Goal: Information Seeking & Learning: Learn about a topic

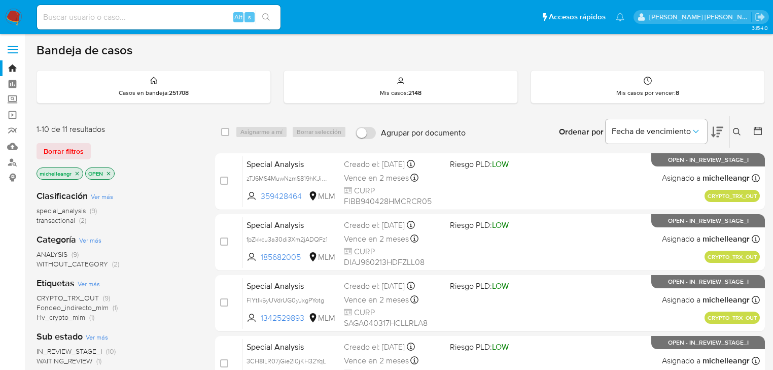
click at [73, 18] on input at bounding box center [158, 17] width 243 height 13
paste input "2443028550"
type input "2443028550"
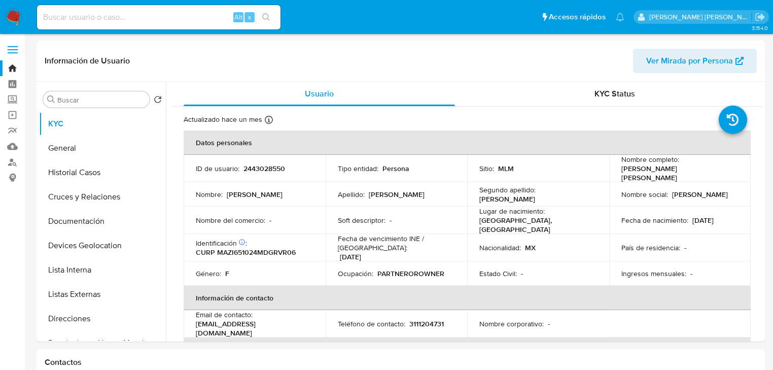
select select "10"
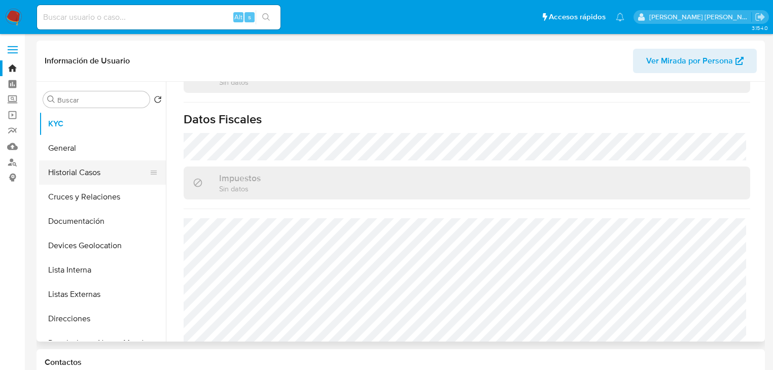
click at [78, 183] on ul "KYC General Historial Casos Cruces y Relaciones Documentación Devices Geolocati…" at bounding box center [102, 226] width 127 height 229
click at [98, 172] on button "Historial Casos" at bounding box center [98, 172] width 119 height 24
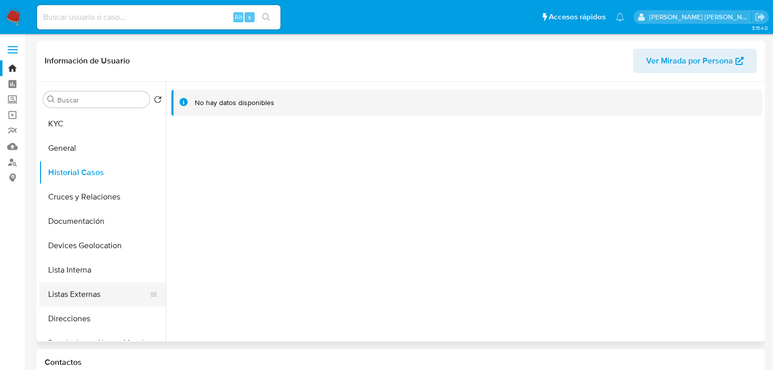
click at [94, 299] on button "Listas Externas" at bounding box center [98, 294] width 119 height 24
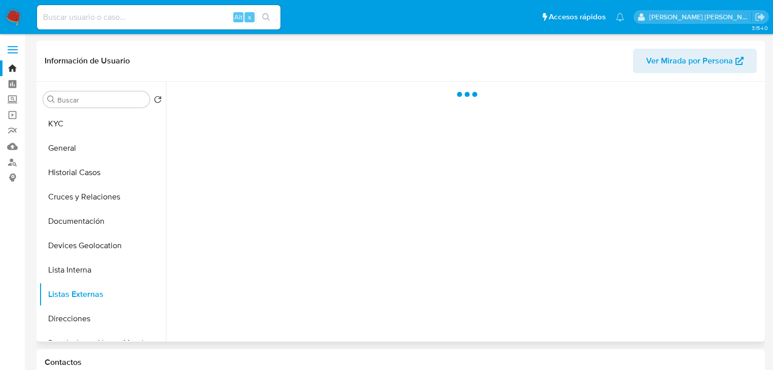
click at [509, 247] on div at bounding box center [464, 212] width 596 height 260
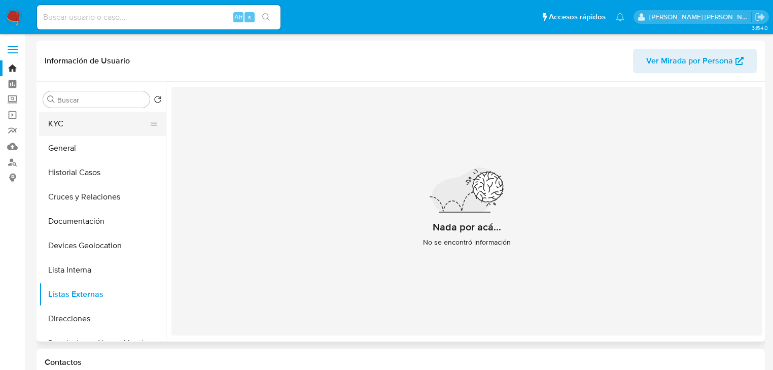
click at [118, 120] on button "KYC" at bounding box center [98, 124] width 119 height 24
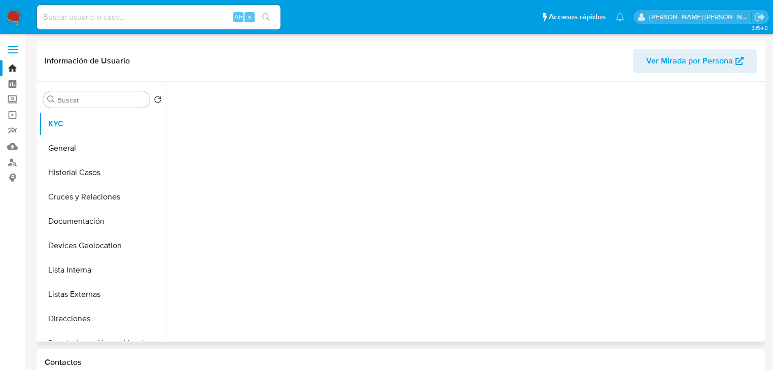
click at [345, 171] on div at bounding box center [466, 209] width 591 height 255
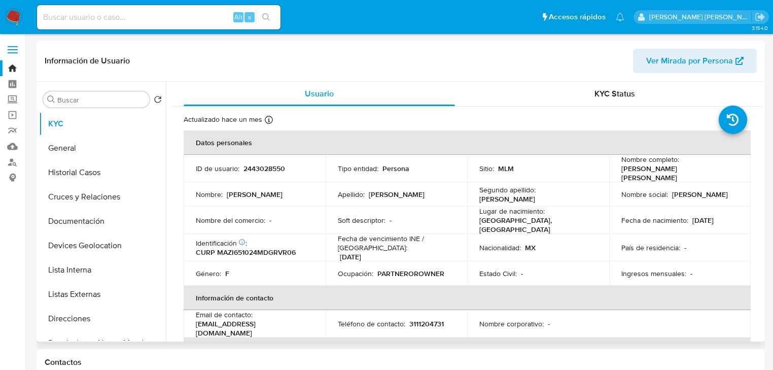
click at [255, 257] on p "CURP MAZI651024MDGRVR06" at bounding box center [246, 251] width 100 height 9
copy p "MAZI651024MDGRVR06"
click at [214, 206] on td "Nombre del comercio : -" at bounding box center [255, 219] width 142 height 27
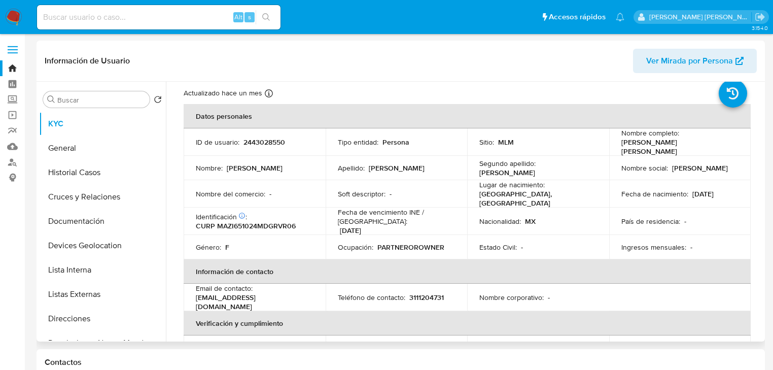
scroll to position [41, 0]
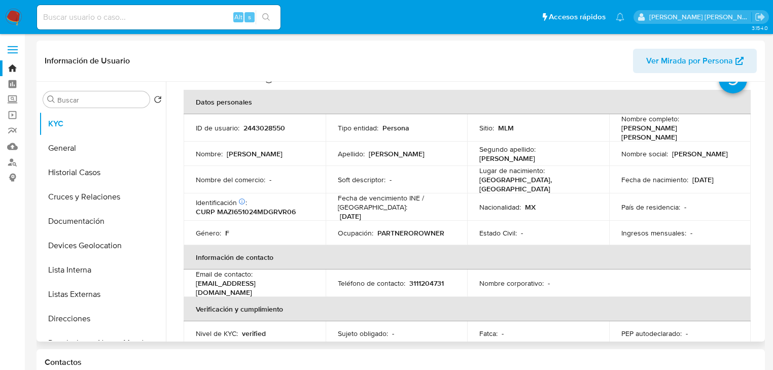
click at [280, 213] on tbody "ID de usuario : 2443028550 Tipo entidad : Persona Sitio : MLM Nombre completo :…" at bounding box center [467, 179] width 567 height 131
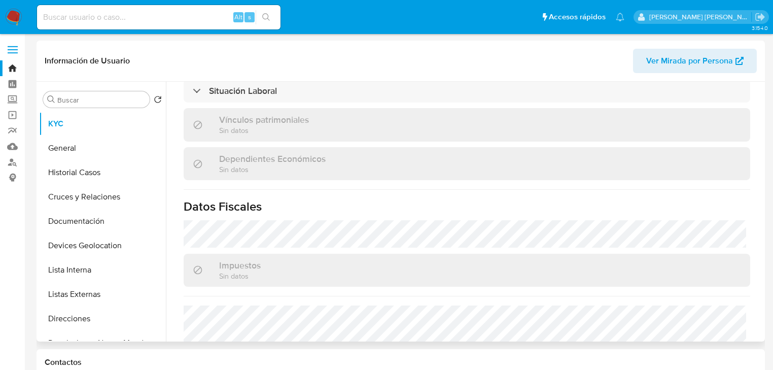
scroll to position [630, 0]
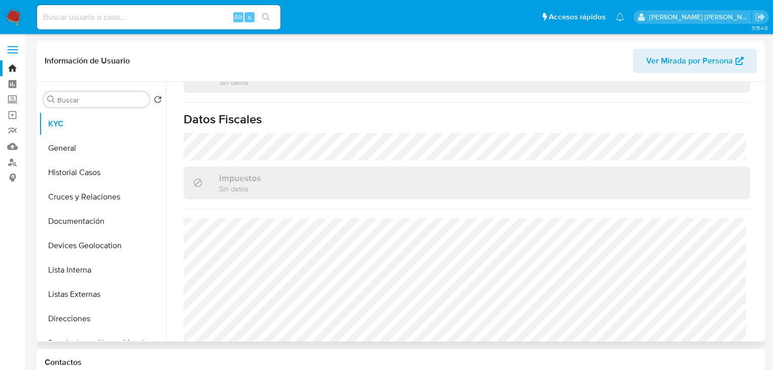
click at [357, 173] on div "Impuestos Sin datos" at bounding box center [467, 182] width 566 height 33
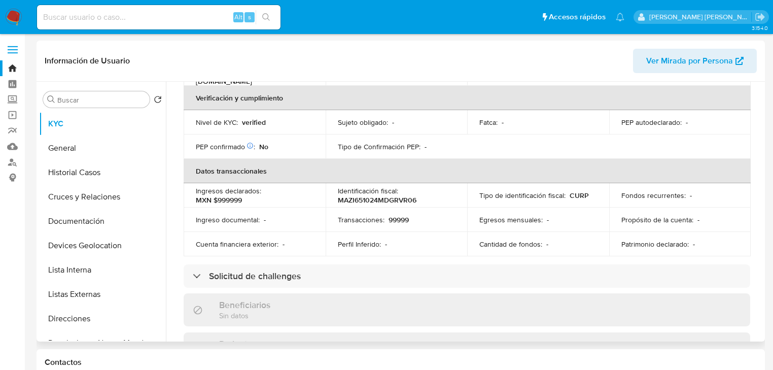
scroll to position [184, 0]
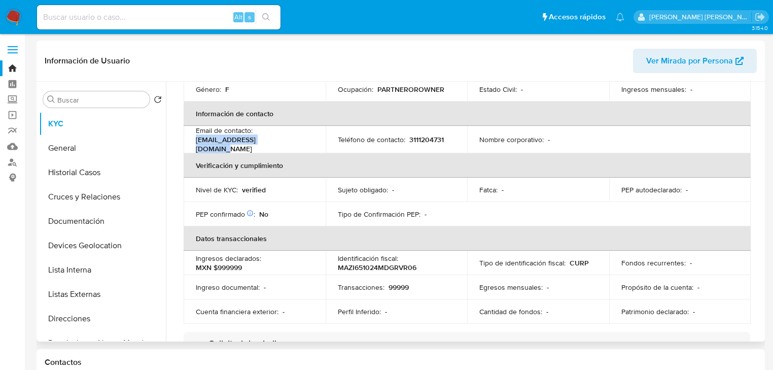
drag, startPoint x: 288, startPoint y: 137, endPoint x: 195, endPoint y: 140, distance: 92.8
click at [196, 140] on div "Email de contacto : [EMAIL_ADDRESS][DOMAIN_NAME]" at bounding box center [255, 139] width 118 height 27
copy p "[EMAIL_ADDRESS][DOMAIN_NAME]"
click at [434, 135] on p "3111204731" at bounding box center [426, 139] width 34 height 9
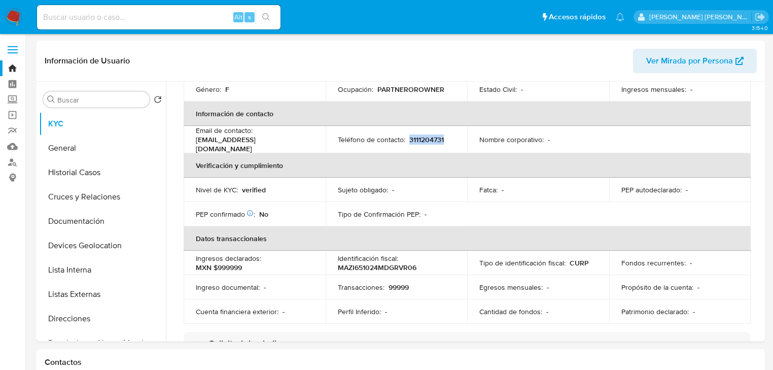
copy p "3111204731"
click at [112, 186] on button "Cruces y Relaciones" at bounding box center [102, 197] width 127 height 24
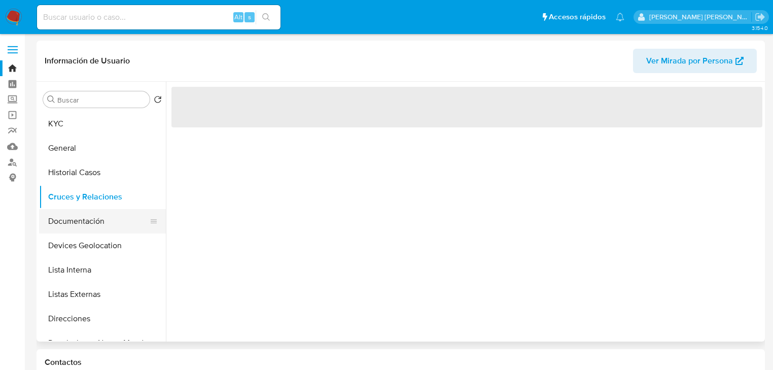
scroll to position [0, 0]
click at [105, 222] on button "Documentación" at bounding box center [98, 221] width 119 height 24
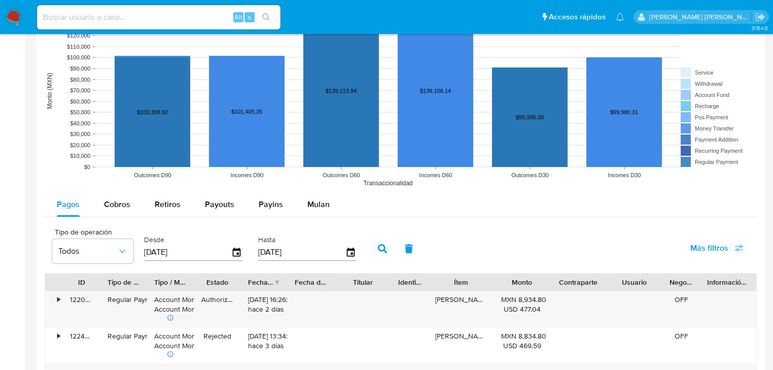
scroll to position [811, 0]
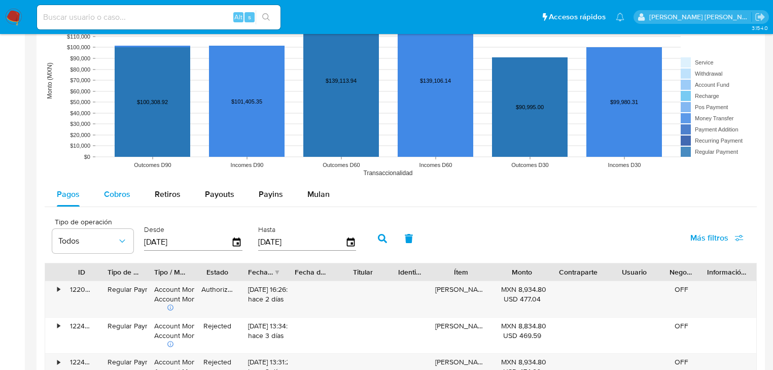
click at [123, 184] on div "Cobros" at bounding box center [117, 194] width 26 height 24
select select "10"
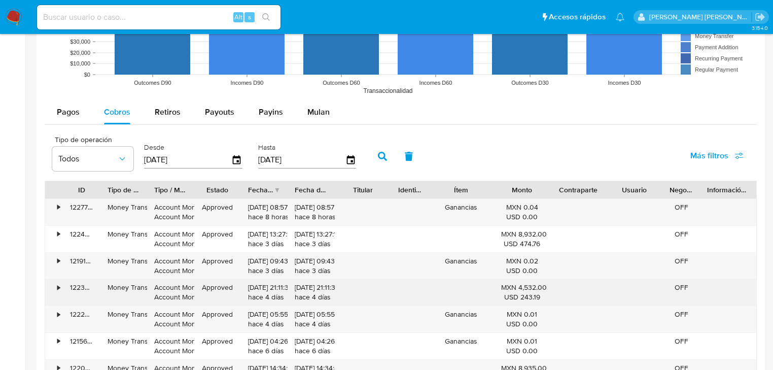
scroll to position [933, 0]
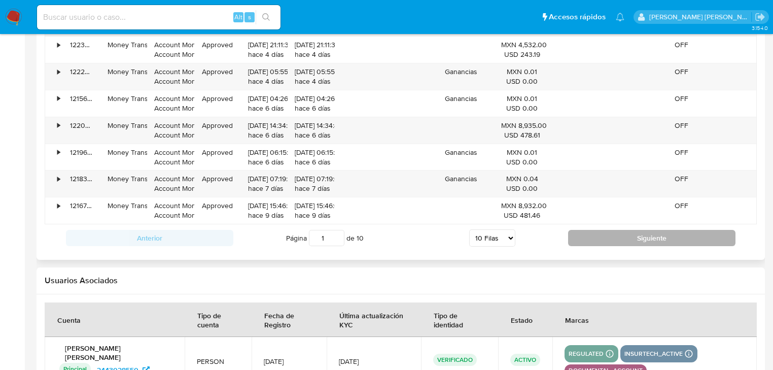
click at [584, 241] on button "Siguiente" at bounding box center [651, 238] width 167 height 16
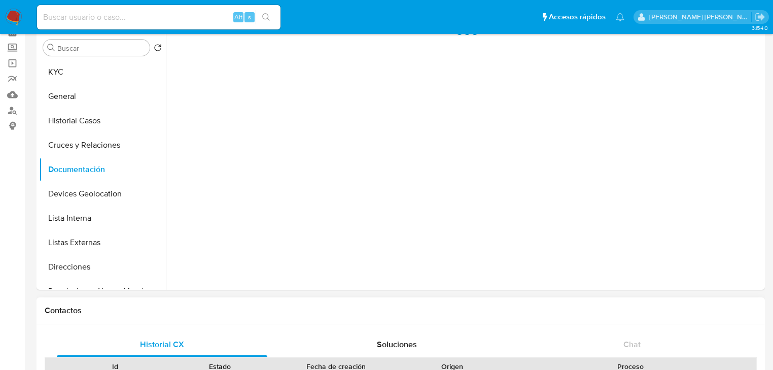
scroll to position [0, 0]
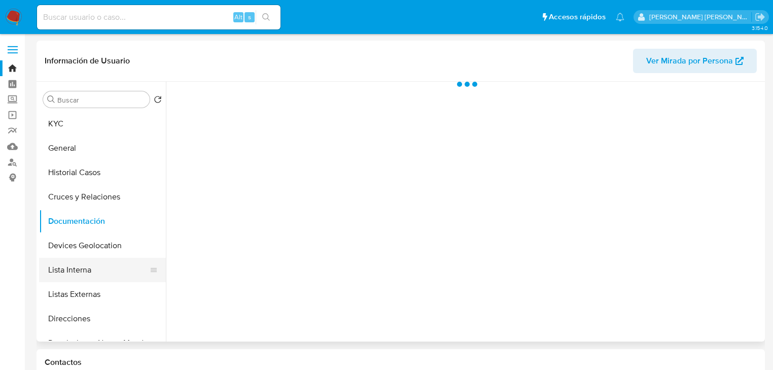
drag, startPoint x: 110, startPoint y: 271, endPoint x: 112, endPoint y: 259, distance: 12.8
click at [110, 270] on button "Lista Interna" at bounding box center [98, 270] width 119 height 24
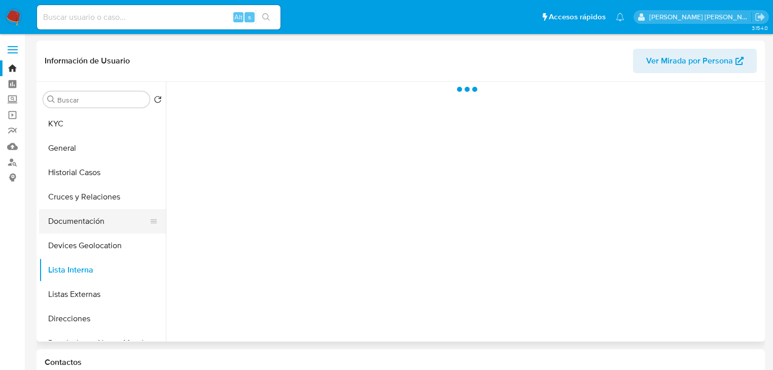
click at [103, 221] on button "Documentación" at bounding box center [98, 221] width 119 height 24
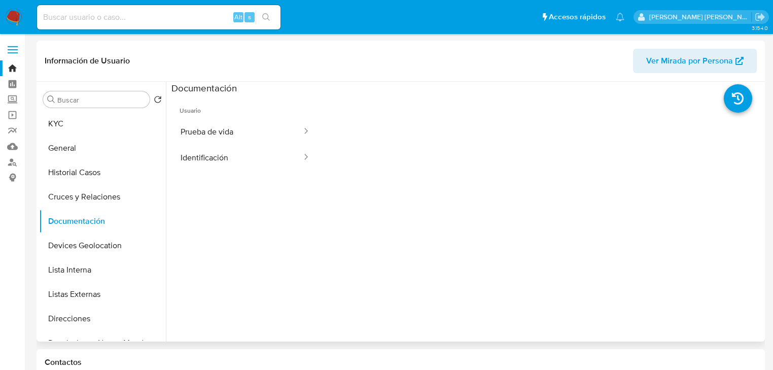
scroll to position [83, 0]
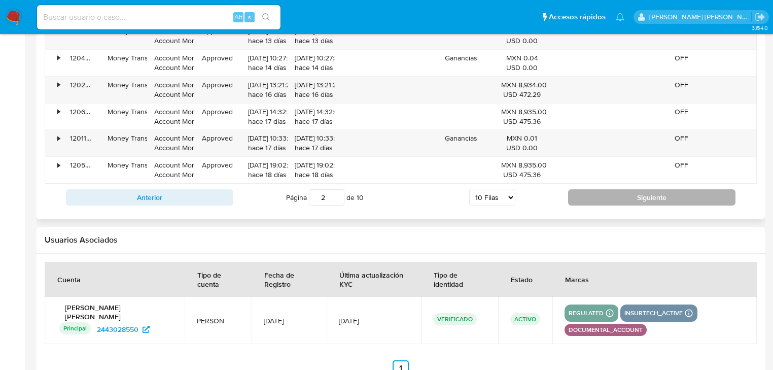
click at [600, 198] on button "Siguiente" at bounding box center [651, 197] width 167 height 16
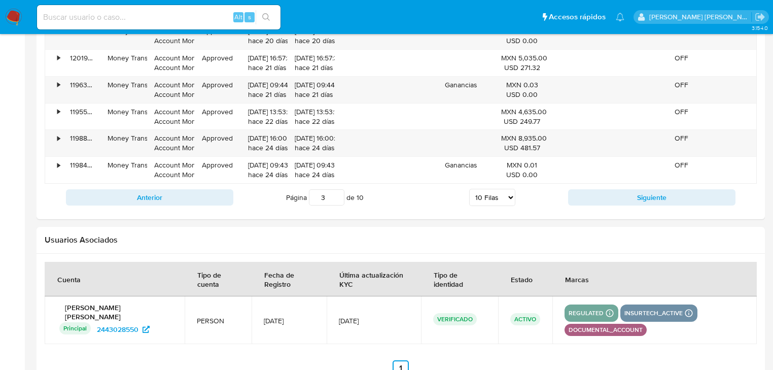
click at [605, 194] on button "Siguiente" at bounding box center [651, 197] width 167 height 16
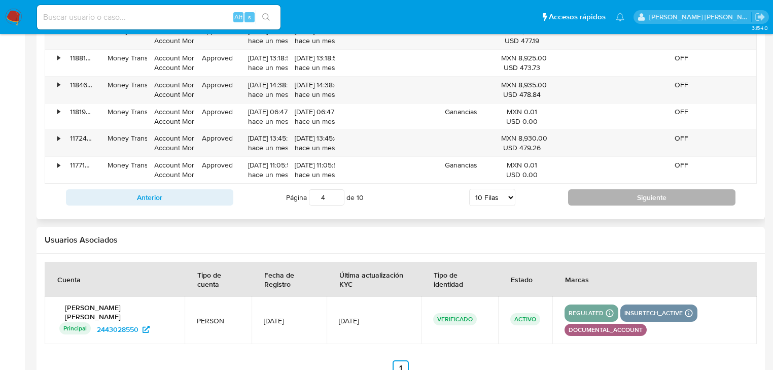
click at [607, 199] on button "Siguiente" at bounding box center [651, 197] width 167 height 16
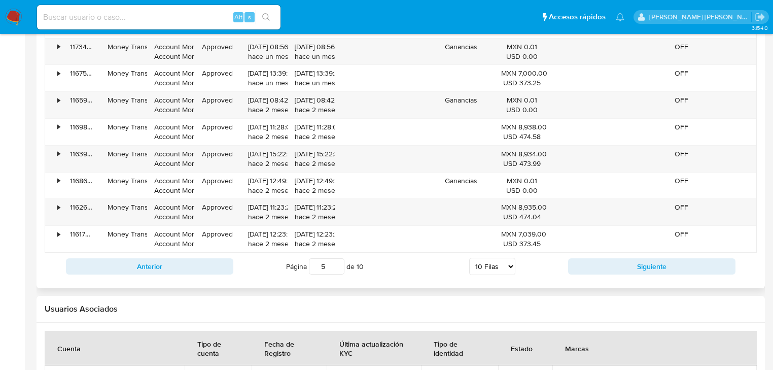
scroll to position [1026, 0]
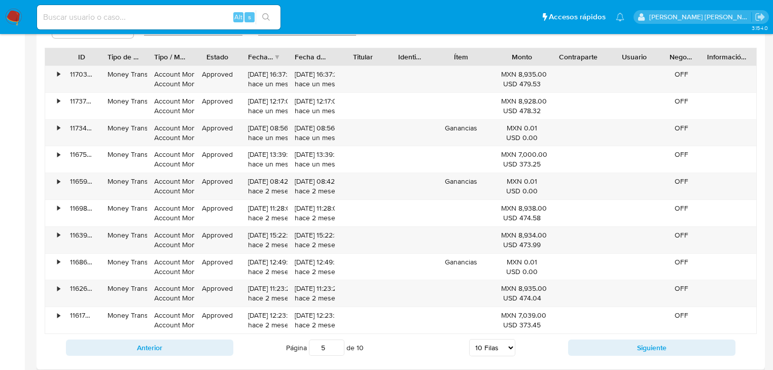
click at [625, 336] on div "Anterior Página 5 de 10 5 [PERSON_NAME] 10 [PERSON_NAME] 20 [PERSON_NAME] 25 [P…" at bounding box center [401, 347] width 712 height 27
click at [628, 346] on button "Siguiente" at bounding box center [651, 347] width 167 height 16
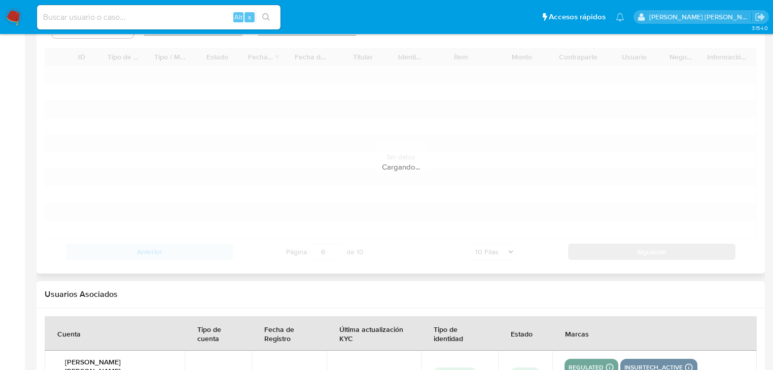
click at [628, 346] on th "Marcas" at bounding box center [654, 333] width 204 height 34
click at [628, 260] on button "Siguiente" at bounding box center [651, 251] width 167 height 16
click at [628, 346] on th "Marcas" at bounding box center [654, 333] width 204 height 34
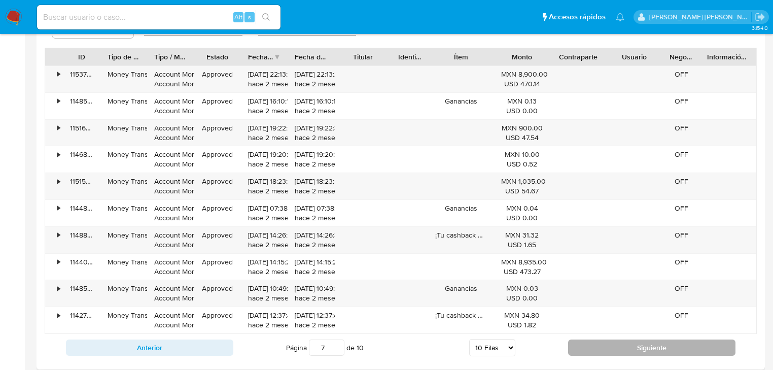
click at [629, 347] on button "Siguiente" at bounding box center [651, 347] width 167 height 16
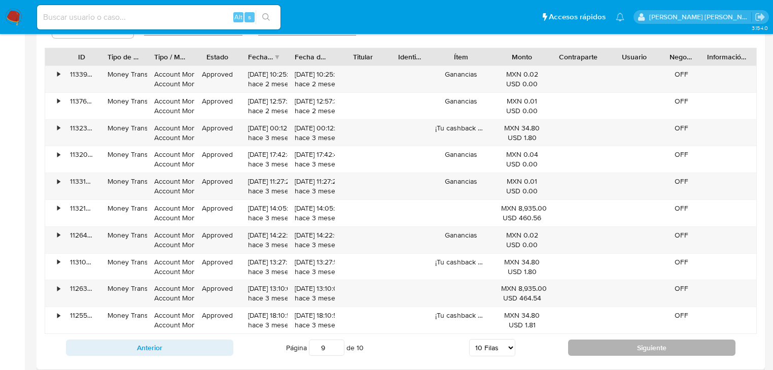
click at [629, 346] on button "Siguiente" at bounding box center [651, 347] width 167 height 16
type input "10"
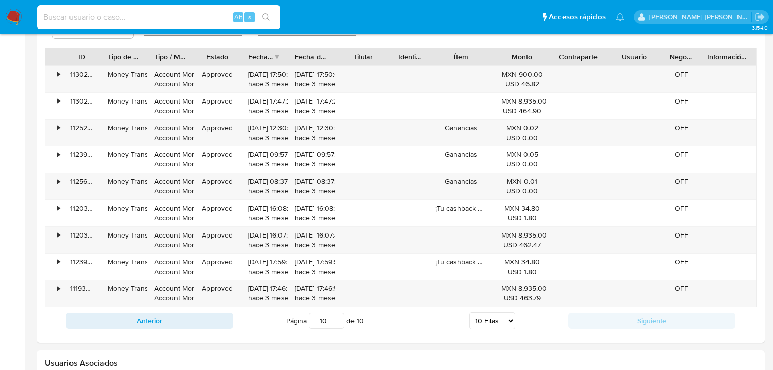
click at [137, 22] on input at bounding box center [158, 17] width 243 height 13
paste input "2370609435"
type input "2370609435"
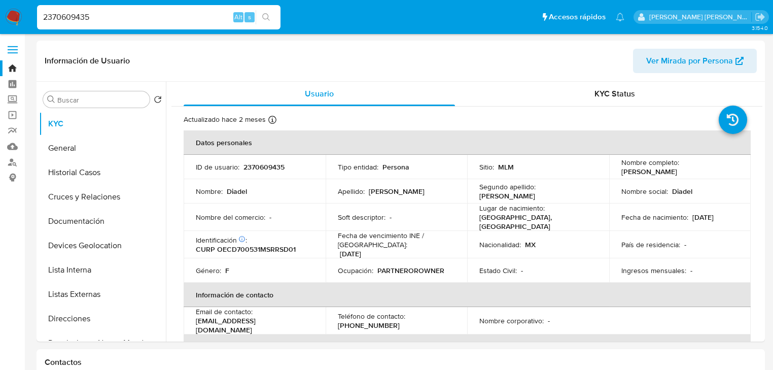
select select "10"
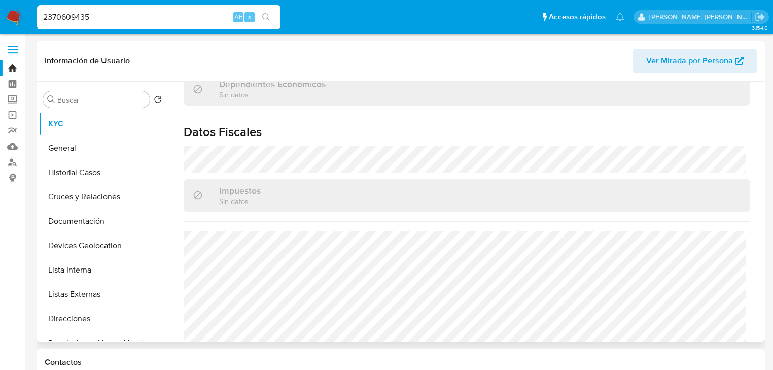
scroll to position [630, 0]
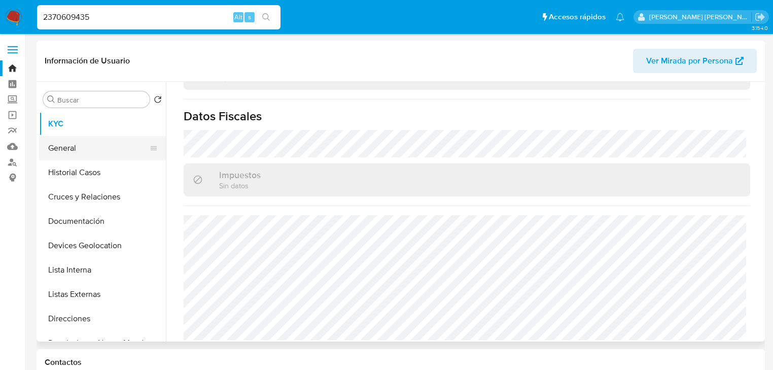
drag, startPoint x: 70, startPoint y: 146, endPoint x: 78, endPoint y: 152, distance: 9.3
click at [71, 146] on button "General" at bounding box center [98, 148] width 119 height 24
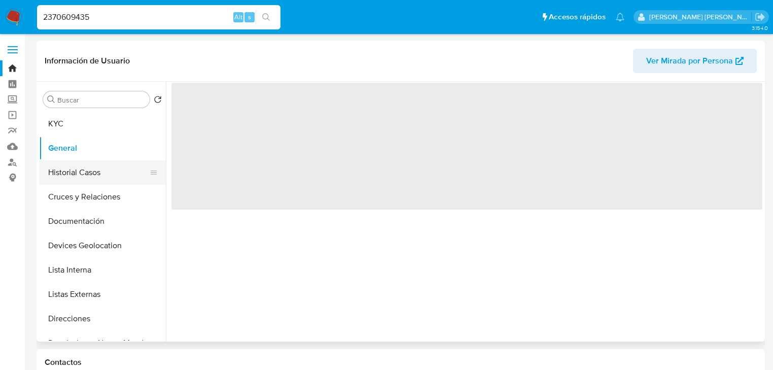
scroll to position [0, 0]
drag, startPoint x: 84, startPoint y: 170, endPoint x: 99, endPoint y: 176, distance: 15.7
click at [85, 170] on button "Historial Casos" at bounding box center [98, 172] width 119 height 24
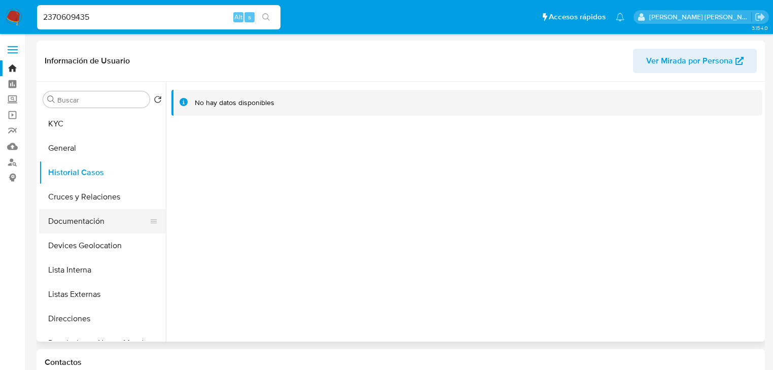
click at [87, 224] on button "Documentación" at bounding box center [98, 221] width 119 height 24
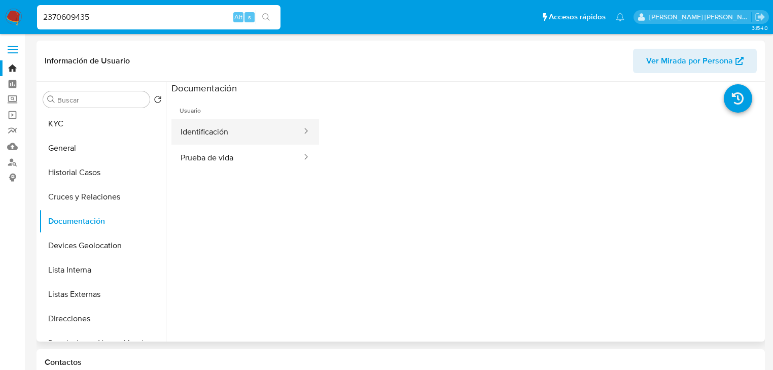
drag, startPoint x: 258, startPoint y: 129, endPoint x: 305, endPoint y: 138, distance: 48.5
click at [262, 128] on button "Identificación" at bounding box center [236, 132] width 131 height 26
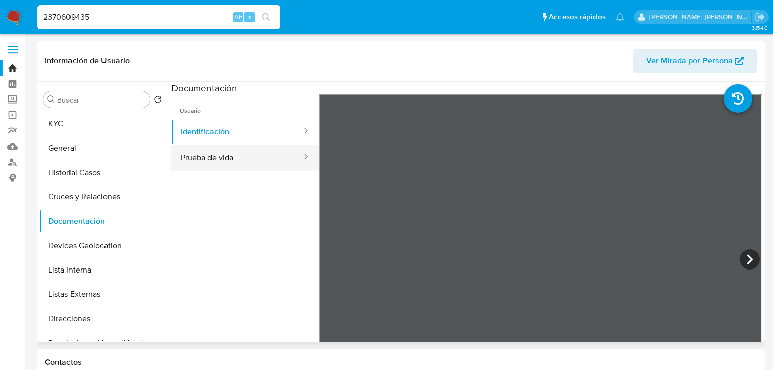
drag, startPoint x: 238, startPoint y: 154, endPoint x: 276, endPoint y: 159, distance: 38.9
click at [238, 154] on button "Prueba de vida" at bounding box center [236, 157] width 131 height 26
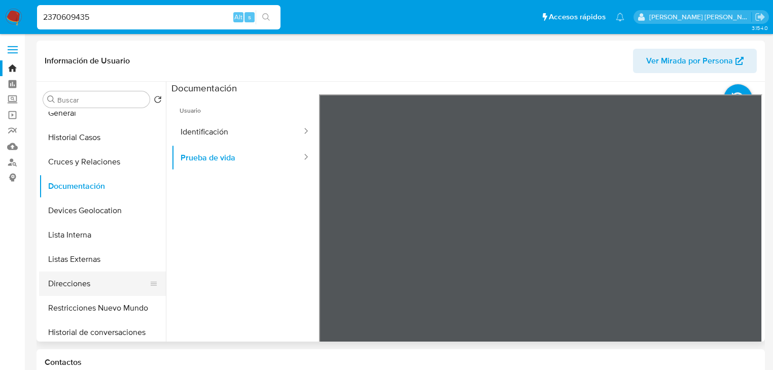
scroll to position [81, 0]
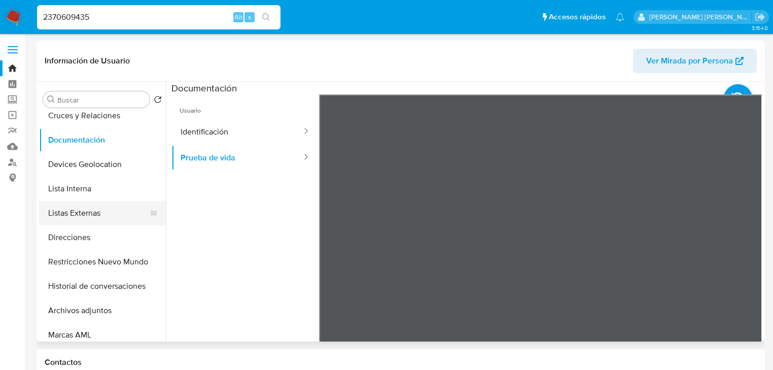
click at [86, 215] on button "Listas Externas" at bounding box center [98, 213] width 119 height 24
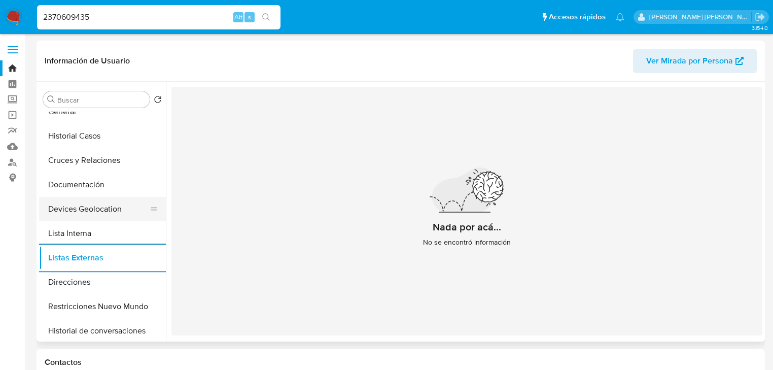
scroll to position [0, 0]
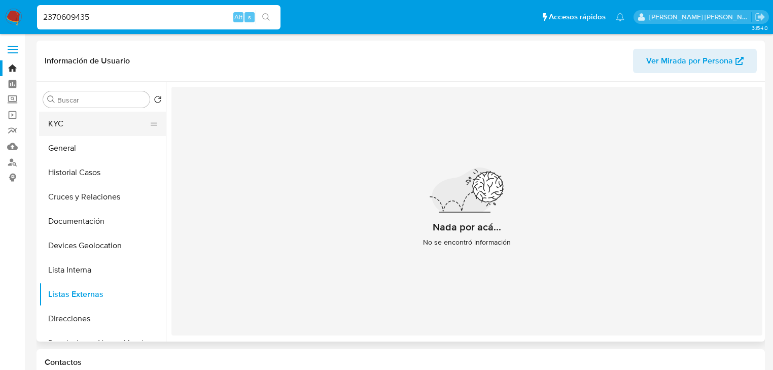
click at [82, 130] on button "KYC" at bounding box center [98, 124] width 119 height 24
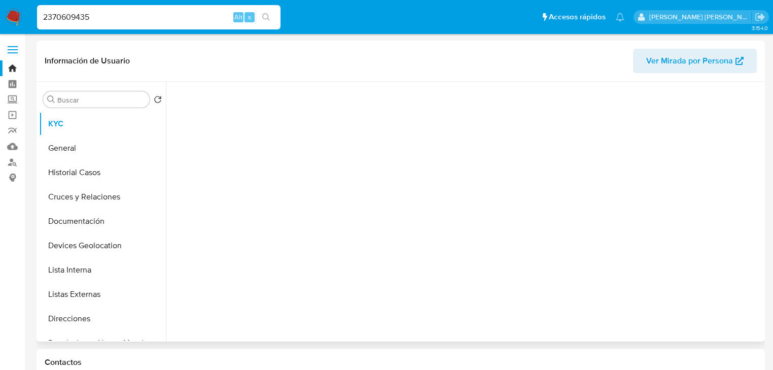
click at [309, 183] on div at bounding box center [466, 209] width 591 height 255
click at [309, 198] on div at bounding box center [466, 209] width 591 height 255
click at [285, 219] on div at bounding box center [466, 209] width 591 height 255
click at [288, 212] on div at bounding box center [466, 209] width 591 height 255
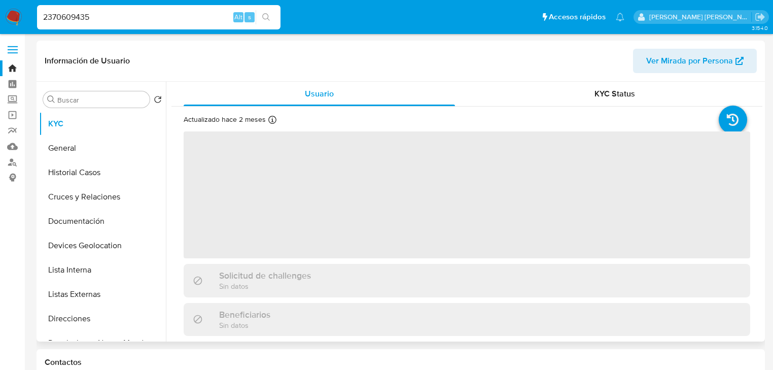
click at [264, 230] on span "‌" at bounding box center [467, 194] width 566 height 127
click at [298, 247] on span "‌" at bounding box center [467, 194] width 566 height 127
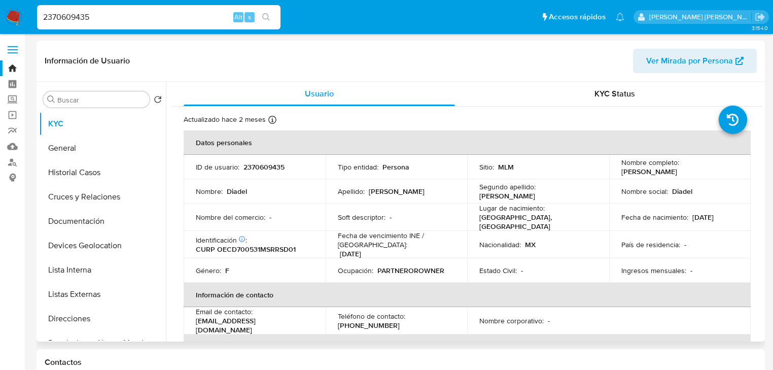
click at [397, 258] on td "Ocupación : PARTNEROROWNER" at bounding box center [396, 270] width 142 height 24
click at [262, 247] on p "CURP OECD700531MSRRSD01" at bounding box center [246, 248] width 100 height 9
copy p "OECD700531MSRRSD01"
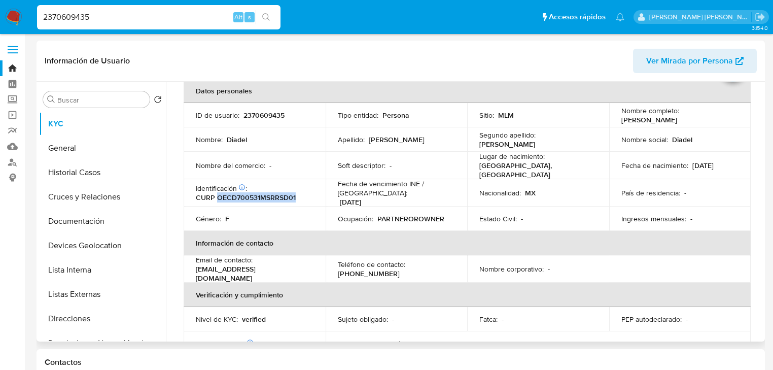
scroll to position [122, 0]
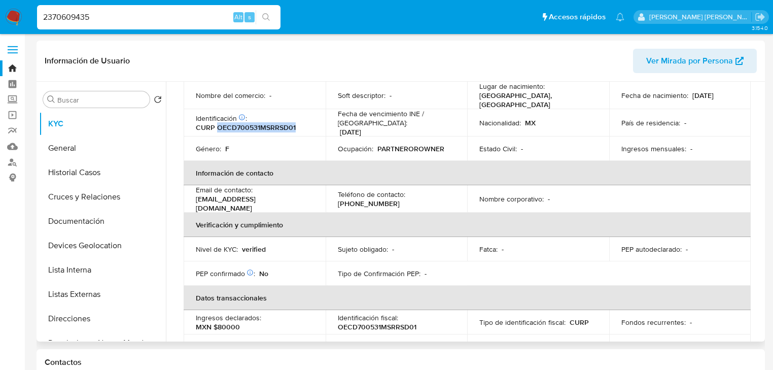
click at [466, 169] on th "Información de contacto" at bounding box center [467, 173] width 567 height 24
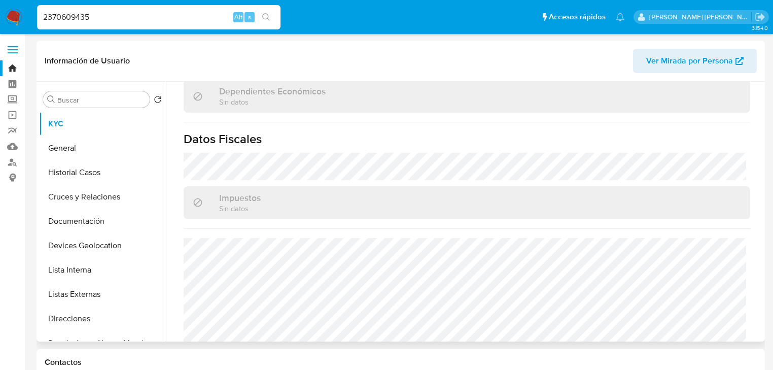
scroll to position [630, 0]
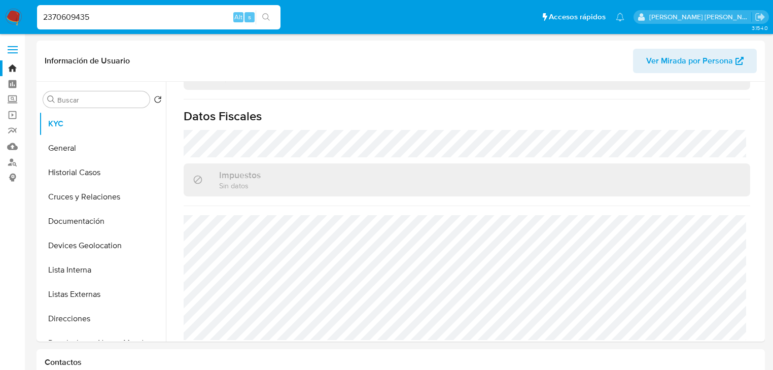
drag, startPoint x: 107, startPoint y: 18, endPoint x: 0, endPoint y: -2, distance: 108.9
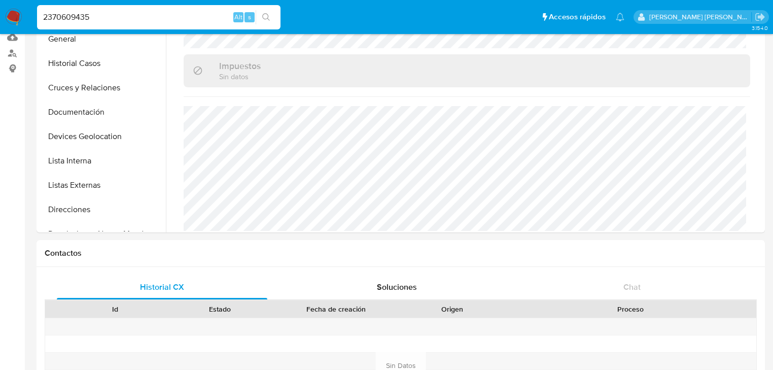
scroll to position [81, 0]
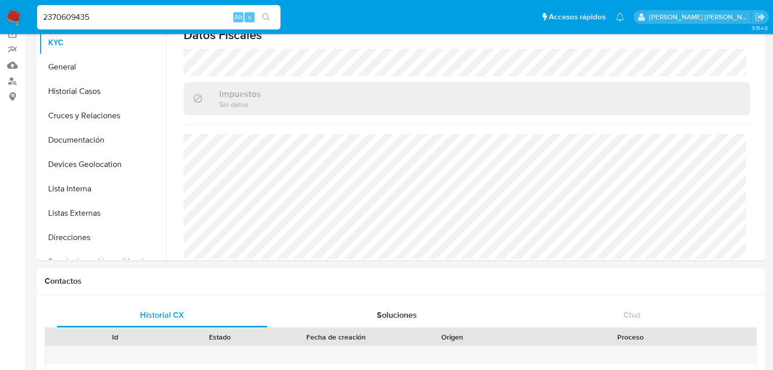
paste input "448488811"
type input "2448488811"
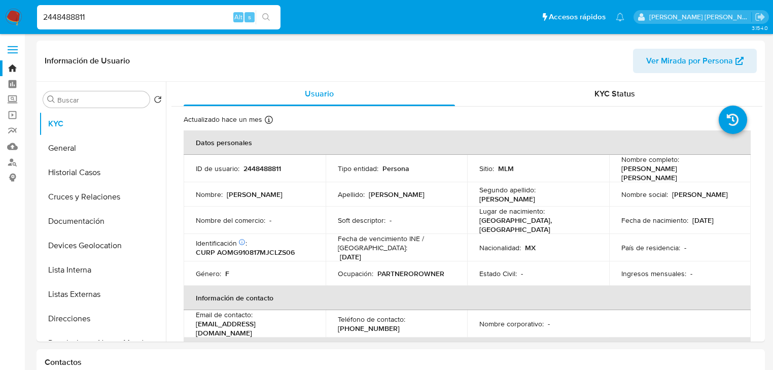
select select "10"
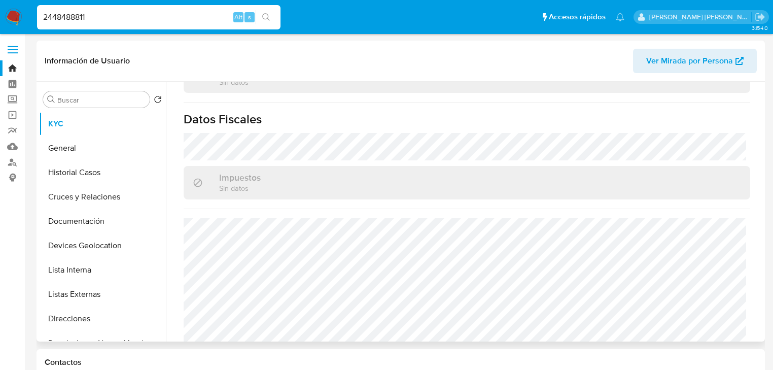
scroll to position [122, 0]
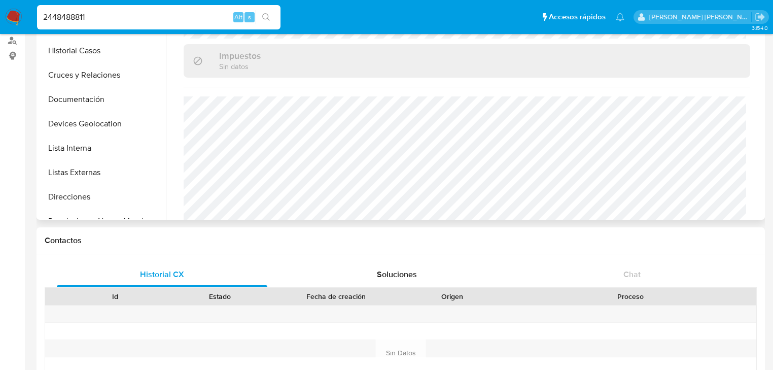
drag, startPoint x: 75, startPoint y: 170, endPoint x: 215, endPoint y: 149, distance: 142.0
click at [75, 171] on button "Listas Externas" at bounding box center [102, 172] width 127 height 24
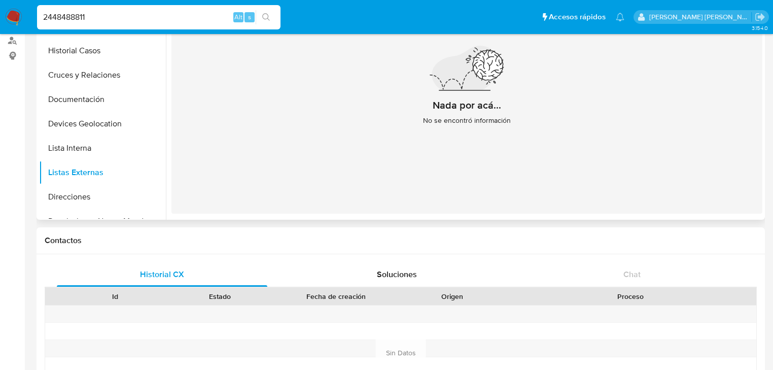
scroll to position [0, 0]
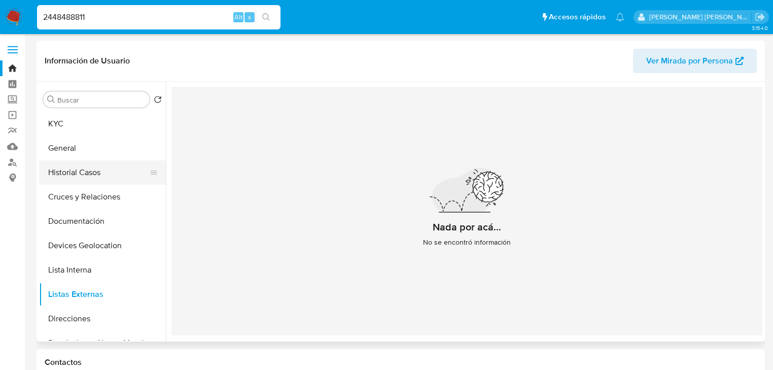
click at [83, 177] on button "Historial Casos" at bounding box center [98, 172] width 119 height 24
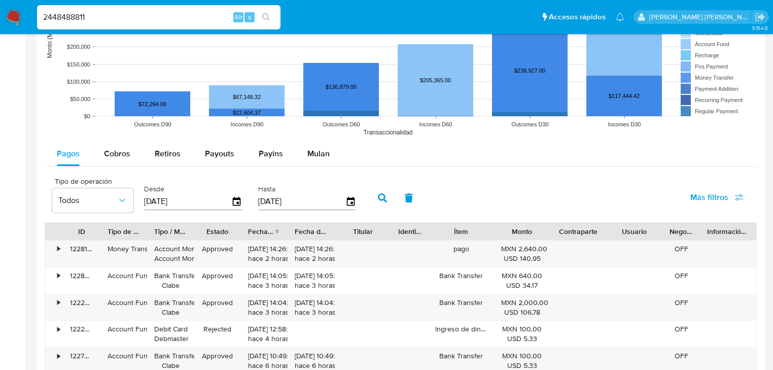
click at [107, 130] on rect at bounding box center [401, 40] width 712 height 203
click at [116, 161] on div "Cobros" at bounding box center [117, 153] width 26 height 24
select select "10"
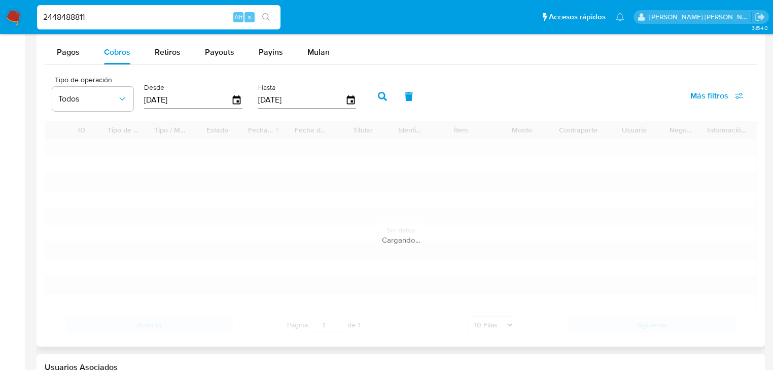
scroll to position [1014, 0]
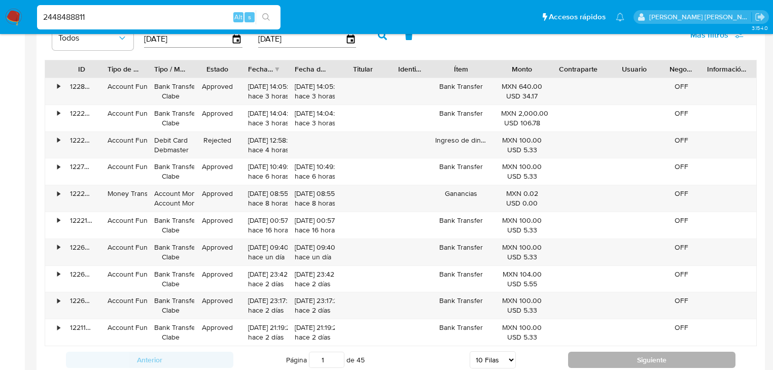
click at [596, 361] on button "Siguiente" at bounding box center [651, 359] width 167 height 16
type input "2"
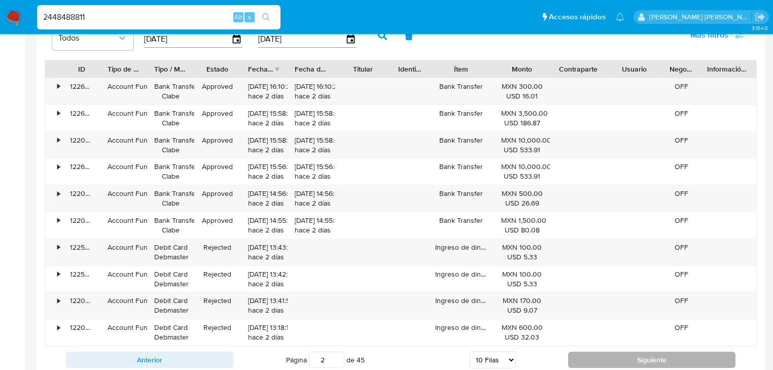
click at [629, 354] on button "Siguiente" at bounding box center [651, 359] width 167 height 16
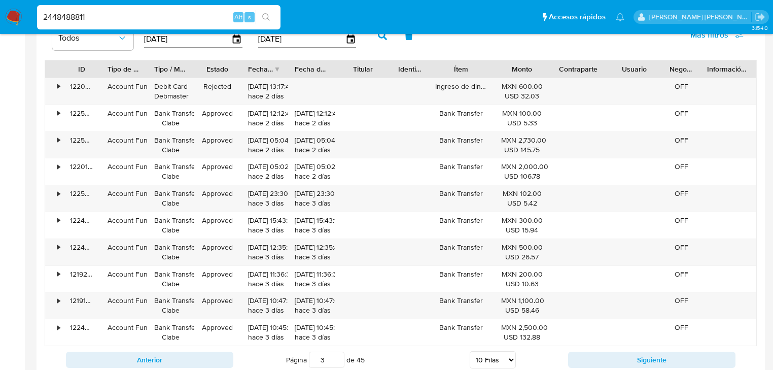
click at [630, 348] on div "Anterior Página 3 de 45 5 [PERSON_NAME] 10 [PERSON_NAME] 20 [PERSON_NAME] 25 [P…" at bounding box center [401, 359] width 712 height 27
click at [631, 365] on button "Siguiente" at bounding box center [651, 359] width 167 height 16
click at [630, 360] on button "Siguiente" at bounding box center [651, 359] width 167 height 16
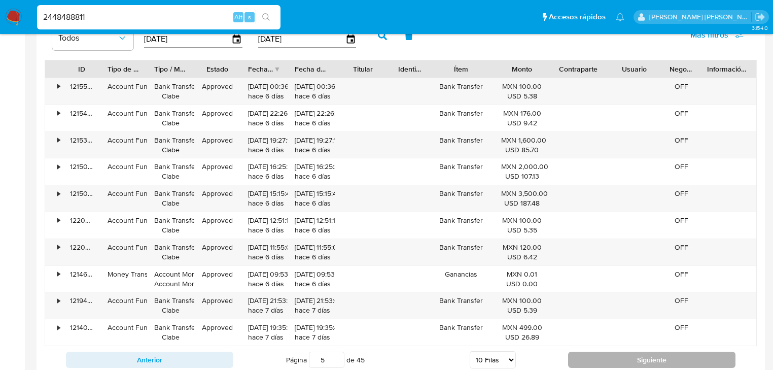
click at [630, 359] on button "Siguiente" at bounding box center [651, 359] width 167 height 16
click at [629, 360] on button "Siguiente" at bounding box center [651, 359] width 167 height 16
type input "7"
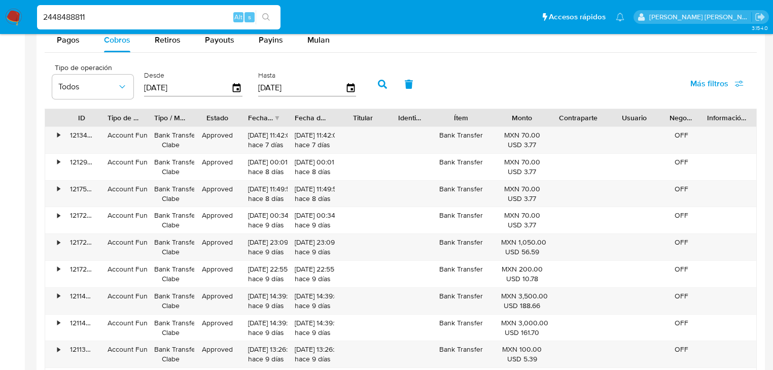
scroll to position [892, 0]
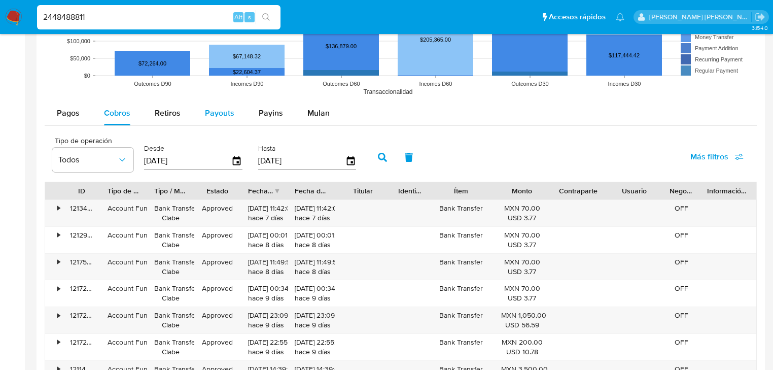
click at [220, 103] on div "Payouts" at bounding box center [219, 113] width 29 height 24
select select "10"
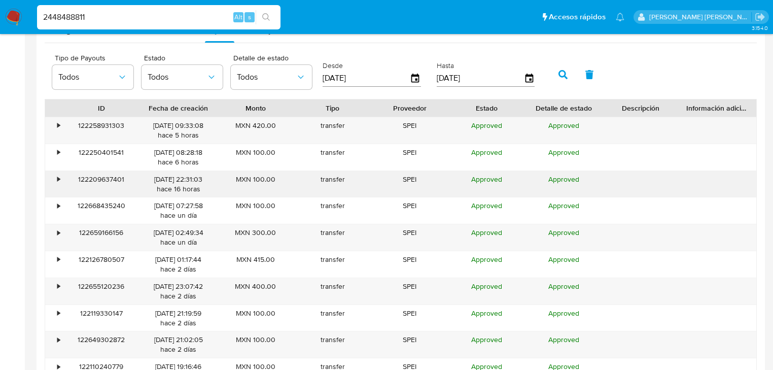
scroll to position [1014, 0]
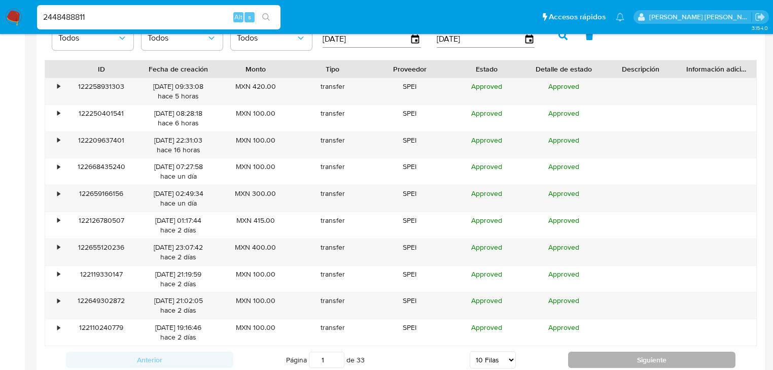
click at [596, 355] on button "Siguiente" at bounding box center [651, 359] width 167 height 16
click at [612, 354] on button "Siguiente" at bounding box center [651, 359] width 167 height 16
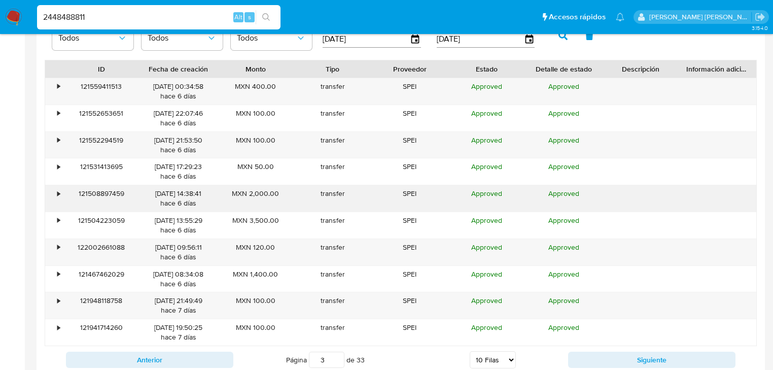
click at [58, 191] on div "•" at bounding box center [58, 194] width 3 height 10
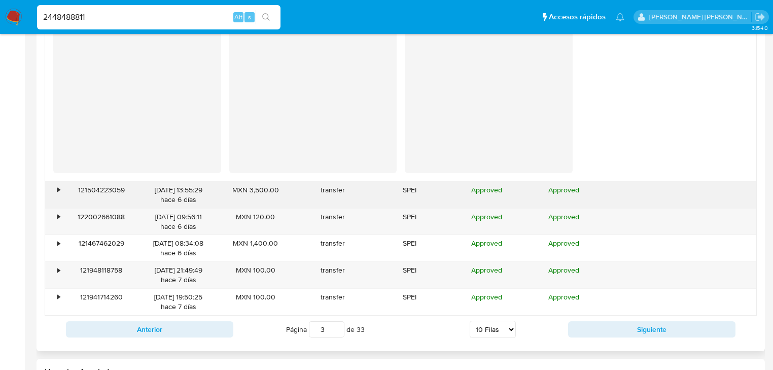
drag, startPoint x: 52, startPoint y: 189, endPoint x: 88, endPoint y: 191, distance: 36.1
click at [52, 190] on div "•" at bounding box center [54, 194] width 18 height 26
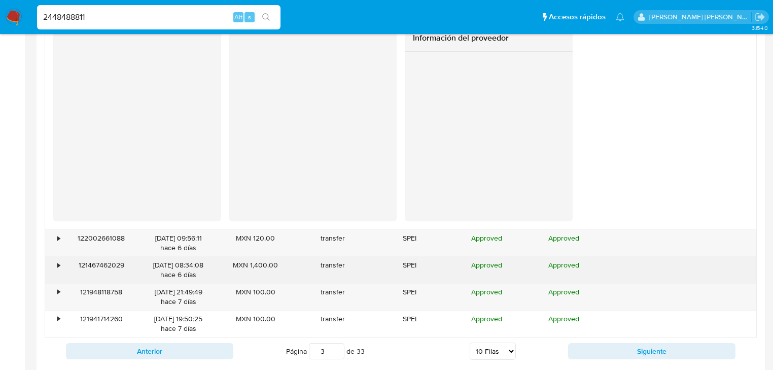
scroll to position [1541, 0]
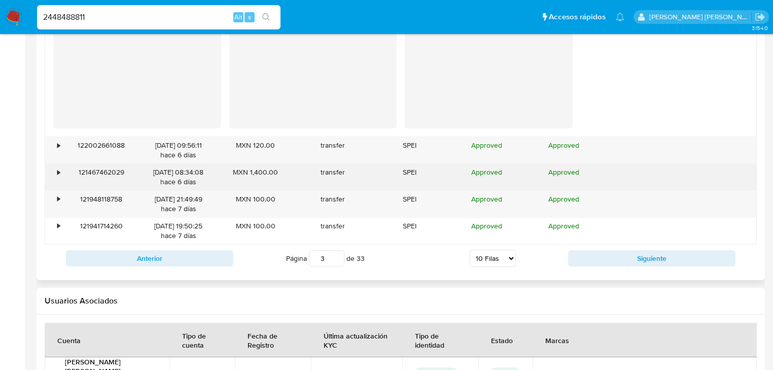
drag, startPoint x: 58, startPoint y: 179, endPoint x: 121, endPoint y: 183, distance: 62.5
click at [58, 179] on div "•" at bounding box center [54, 177] width 18 height 26
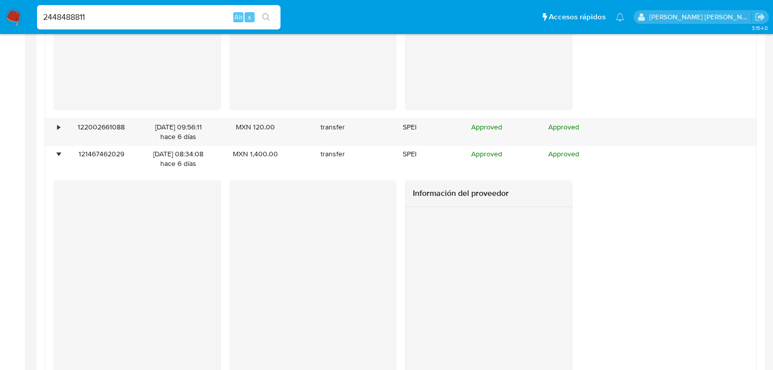
scroll to position [1663, 0]
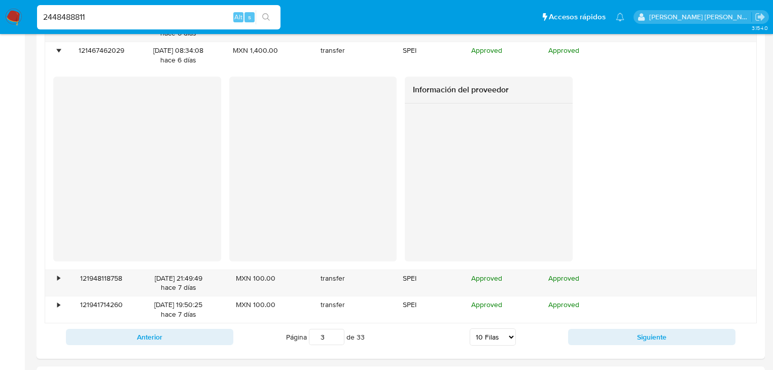
click at [647, 338] on button "Siguiente" at bounding box center [651, 337] width 167 height 16
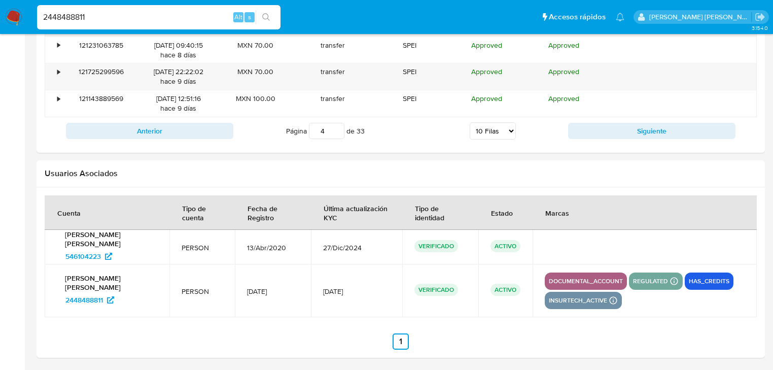
scroll to position [1080, 0]
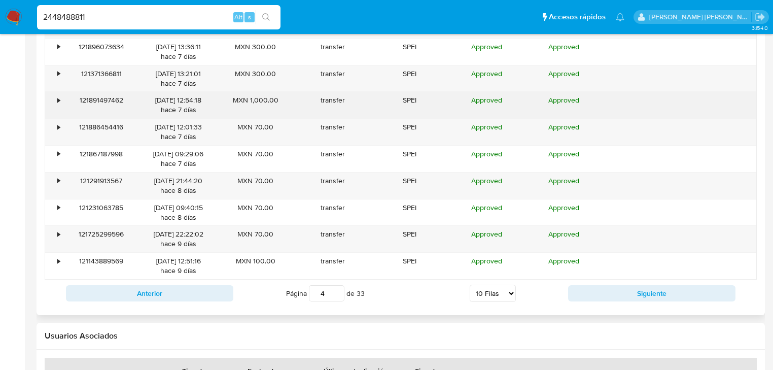
click at [49, 97] on div "•" at bounding box center [54, 105] width 18 height 26
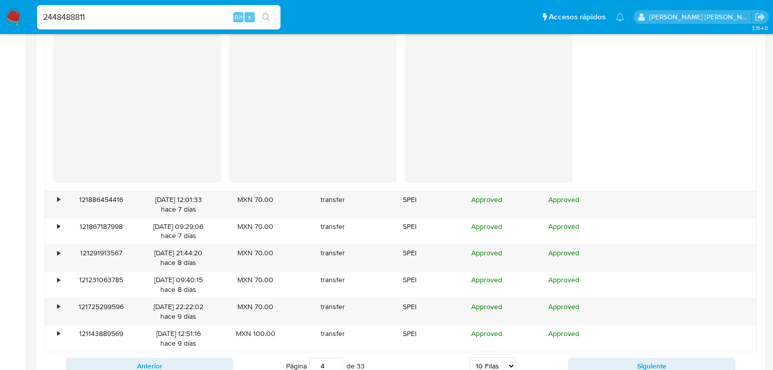
scroll to position [1283, 0]
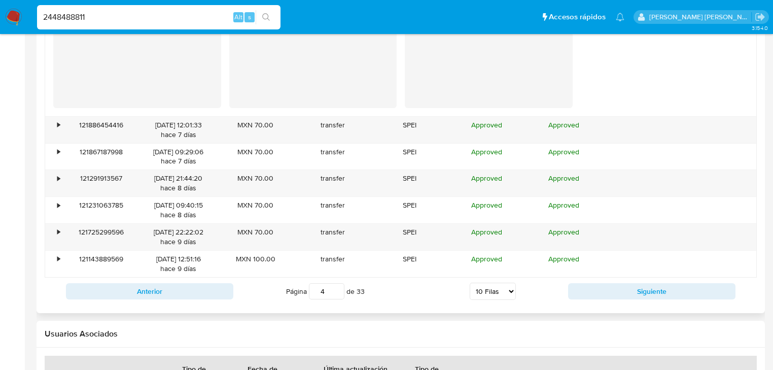
click at [616, 300] on div "Anterior Página 4 de 33 5 [PERSON_NAME] 10 [PERSON_NAME] 20 [PERSON_NAME] 25 [P…" at bounding box center [401, 290] width 712 height 27
click at [618, 288] on button "Siguiente" at bounding box center [651, 291] width 167 height 16
type input "5"
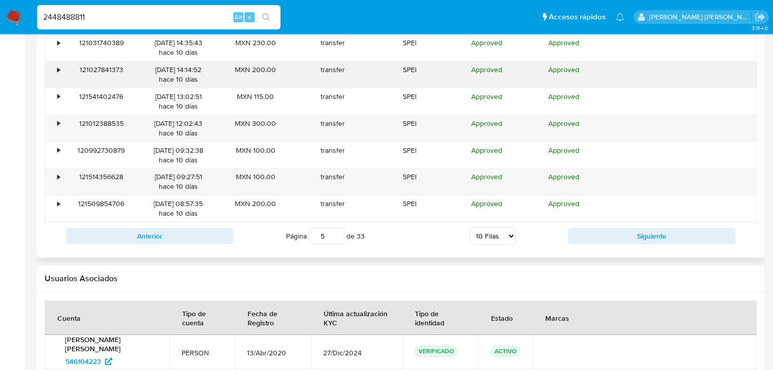
scroll to position [959, 0]
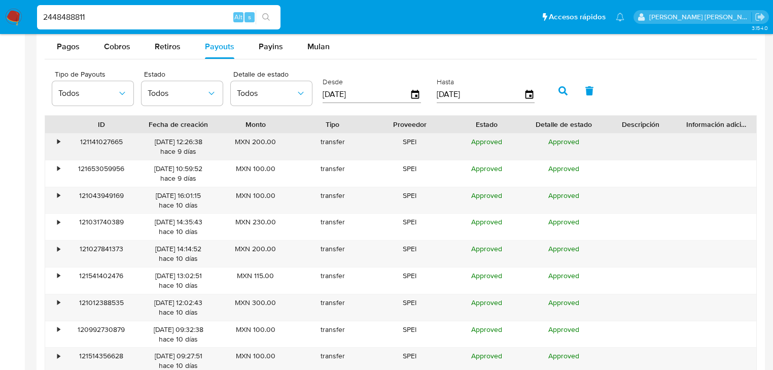
click at [59, 143] on div "•" at bounding box center [58, 142] width 3 height 10
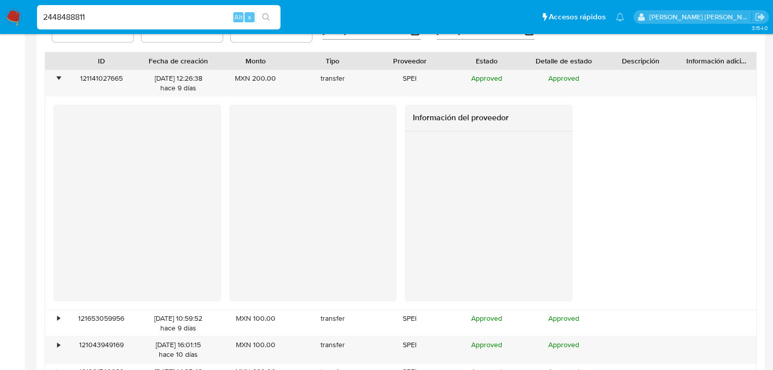
scroll to position [1080, 0]
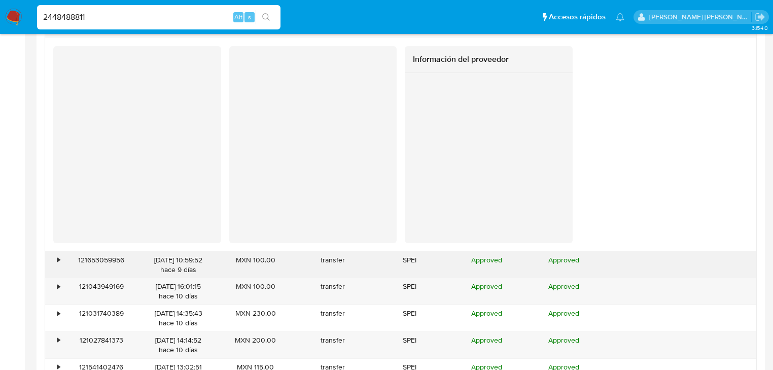
click at [63, 258] on div "121653059956" at bounding box center [101, 264] width 77 height 26
click at [63, 262] on div "121653059956" at bounding box center [101, 264] width 77 height 26
click at [55, 262] on div "•" at bounding box center [54, 264] width 18 height 26
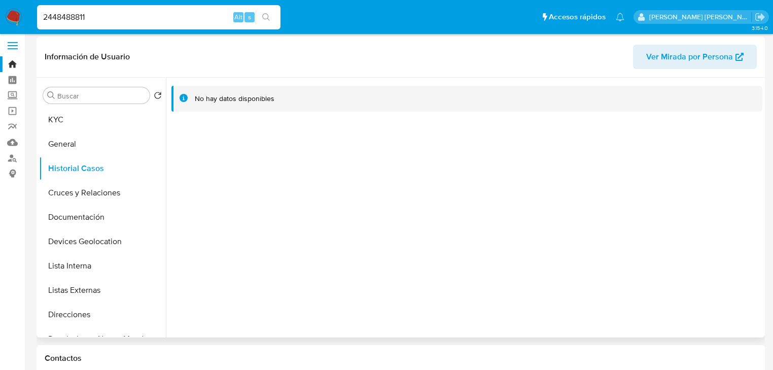
scroll to position [0, 0]
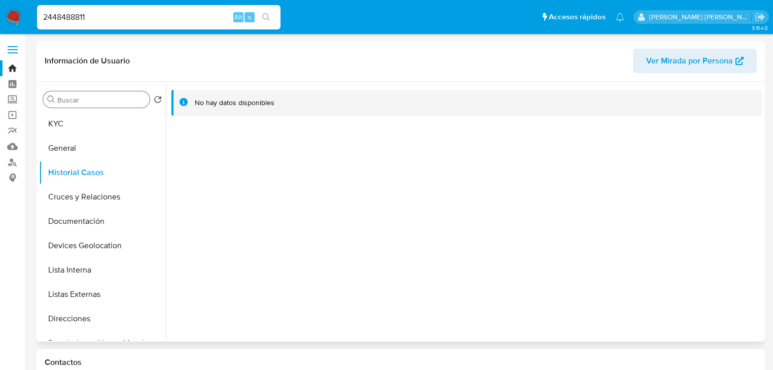
click at [92, 107] on div "Buscar" at bounding box center [96, 99] width 106 height 16
click at [89, 129] on button "KYC" at bounding box center [98, 124] width 119 height 24
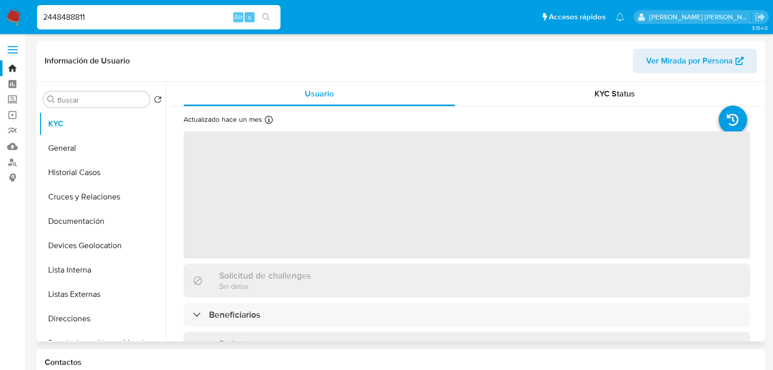
drag, startPoint x: 262, startPoint y: 210, endPoint x: 379, endPoint y: 217, distance: 117.8
click at [263, 210] on span "‌" at bounding box center [467, 194] width 566 height 127
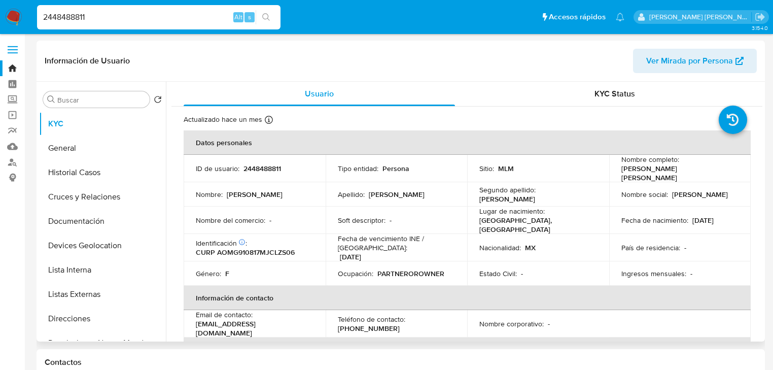
click at [234, 261] on td "Género : F" at bounding box center [255, 273] width 142 height 24
click at [240, 247] on p "CURP AOMG910817MJCLZS06" at bounding box center [245, 251] width 99 height 9
copy p "AOMG910817MJCLZS06"
drag, startPoint x: 223, startPoint y: 163, endPoint x: 235, endPoint y: 156, distance: 14.5
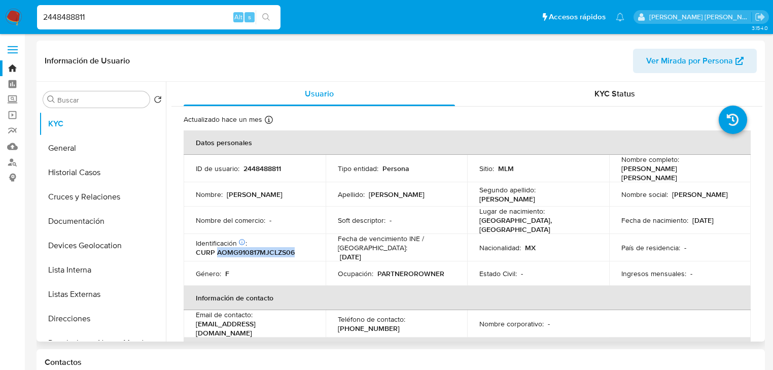
click at [234, 157] on td "ID de usuario : 2448488811" at bounding box center [255, 168] width 142 height 27
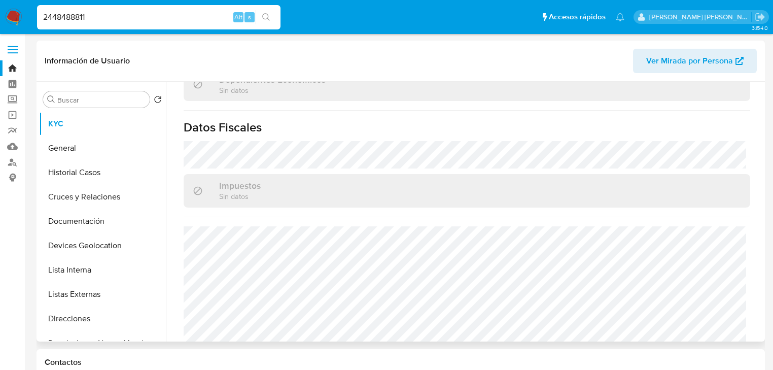
scroll to position [621, 0]
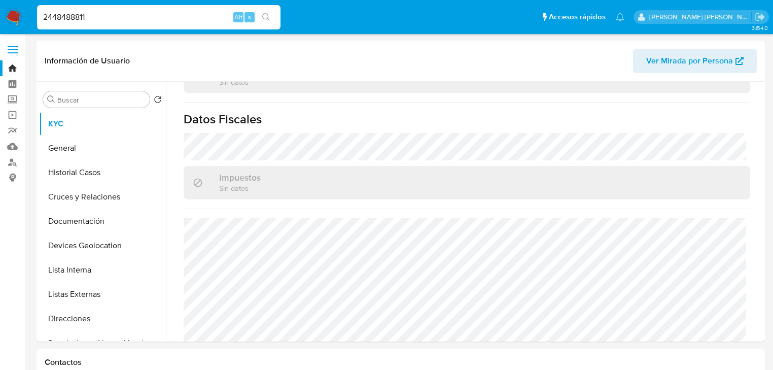
drag, startPoint x: 0, startPoint y: -6, endPoint x: 0, endPoint y: -15, distance: 9.1
paste input "515515079"
type input "2515515079"
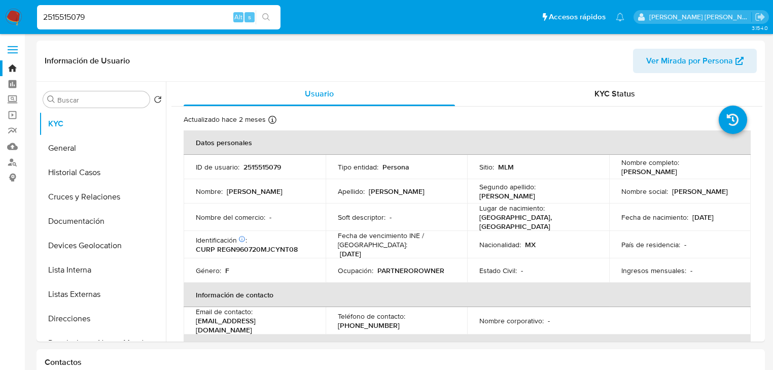
select select "10"
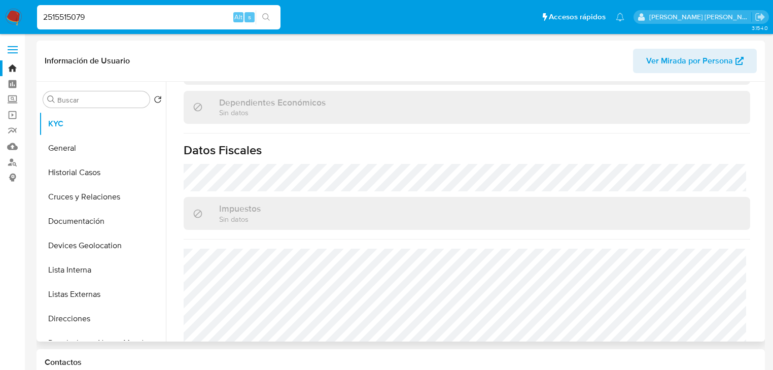
scroll to position [640, 0]
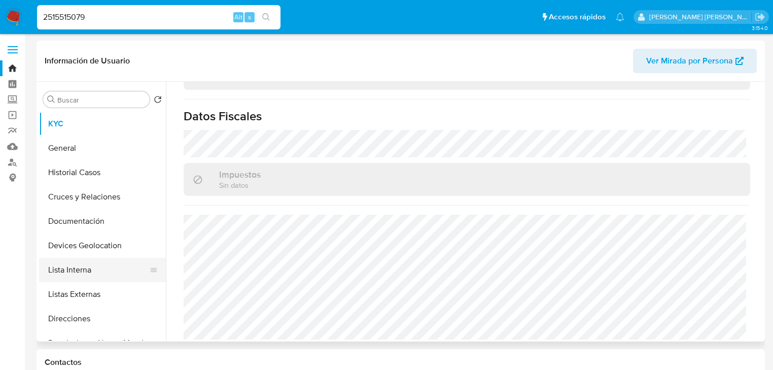
drag, startPoint x: 115, startPoint y: 298, endPoint x: 148, endPoint y: 274, distance: 40.7
click at [116, 298] on button "Listas Externas" at bounding box center [102, 294] width 127 height 24
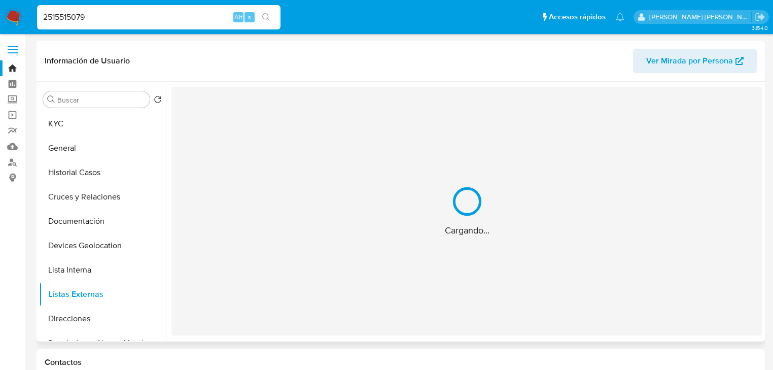
click at [351, 265] on div "Cargando..." at bounding box center [466, 211] width 591 height 248
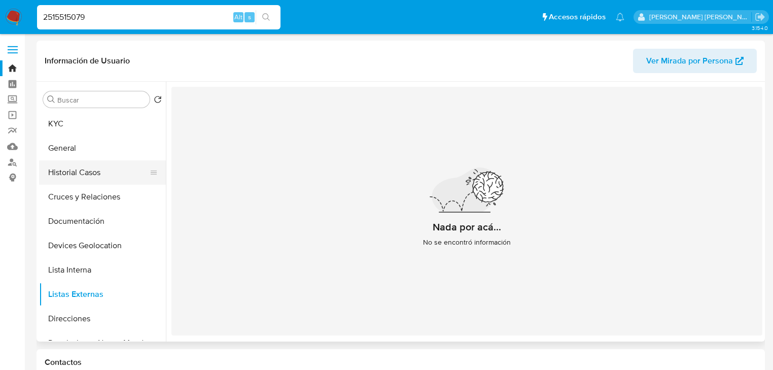
click at [124, 170] on button "Historial Casos" at bounding box center [98, 172] width 119 height 24
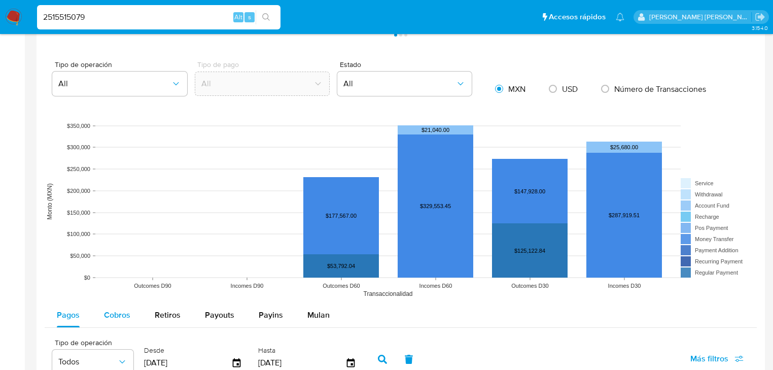
scroll to position [771, 0]
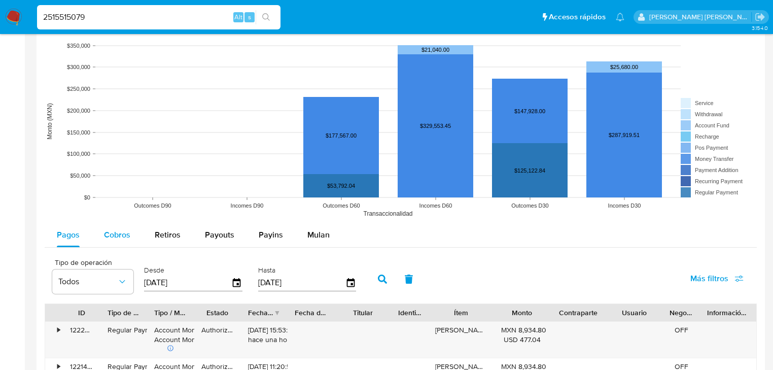
click at [112, 232] on span "Cobros" at bounding box center [117, 235] width 26 height 12
select select "10"
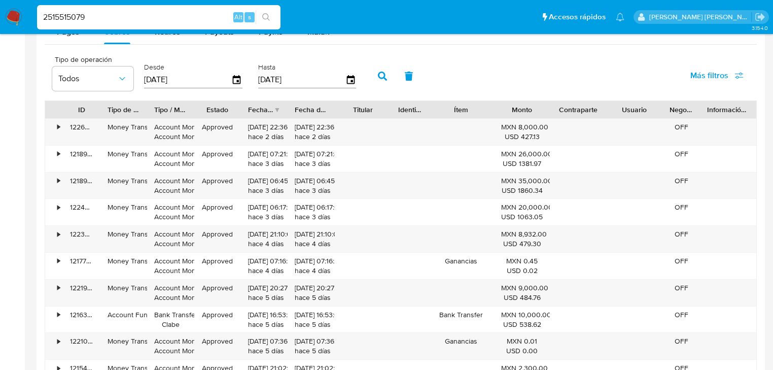
scroll to position [1055, 0]
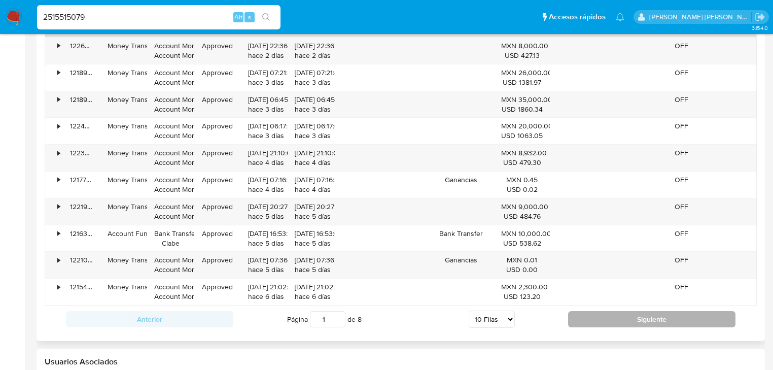
click at [615, 324] on button "Siguiente" at bounding box center [651, 319] width 167 height 16
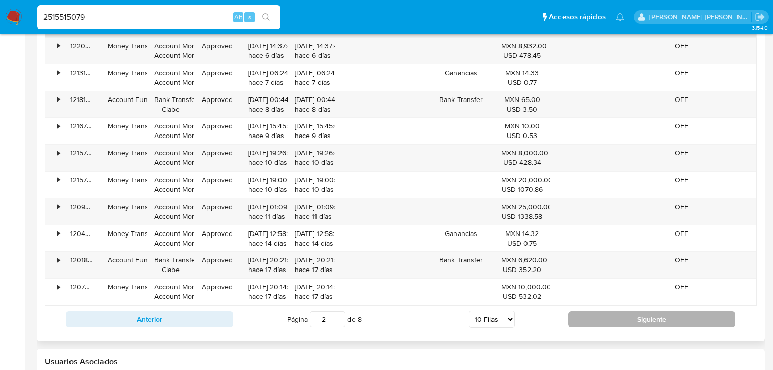
click at [614, 317] on button "Siguiente" at bounding box center [651, 319] width 167 height 16
type input "3"
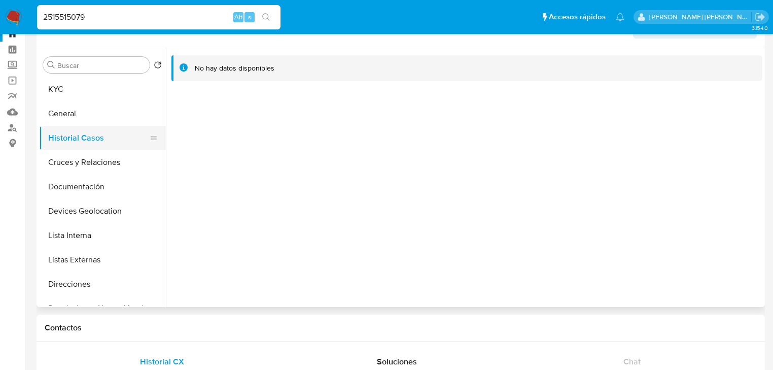
scroll to position [0, 0]
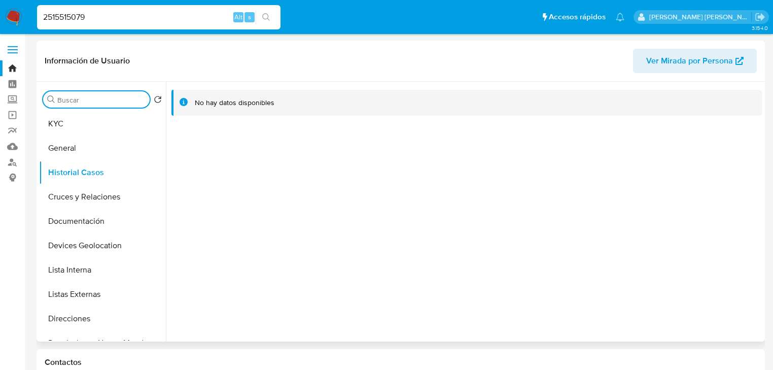
click at [73, 103] on input "Buscar" at bounding box center [101, 99] width 88 height 9
click at [87, 124] on button "KYC" at bounding box center [98, 124] width 119 height 24
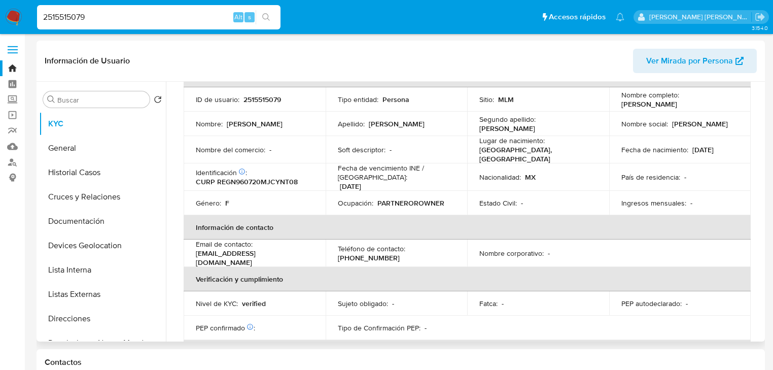
scroll to position [122, 0]
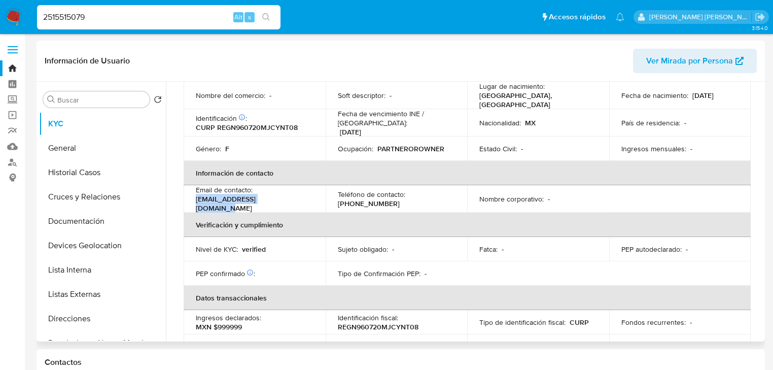
drag, startPoint x: 287, startPoint y: 202, endPoint x: 195, endPoint y: 200, distance: 92.3
click at [195, 200] on td "Email de contacto : [EMAIL_ADDRESS][DOMAIN_NAME]" at bounding box center [255, 198] width 142 height 27
copy p "[EMAIL_ADDRESS][DOMAIN_NAME]"
click at [369, 193] on p "Teléfono de contacto :" at bounding box center [371, 194] width 67 height 9
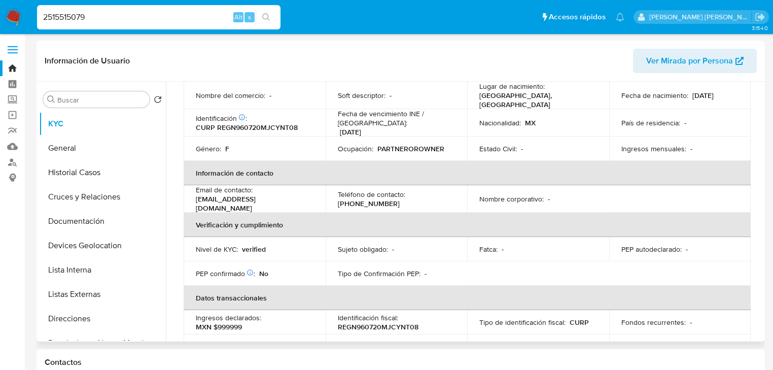
click at [365, 199] on p "[PHONE_NUMBER]" at bounding box center [369, 203] width 62 height 9
copy p "51067698"
click at [350, 201] on p "[PHONE_NUMBER]" at bounding box center [369, 203] width 62 height 9
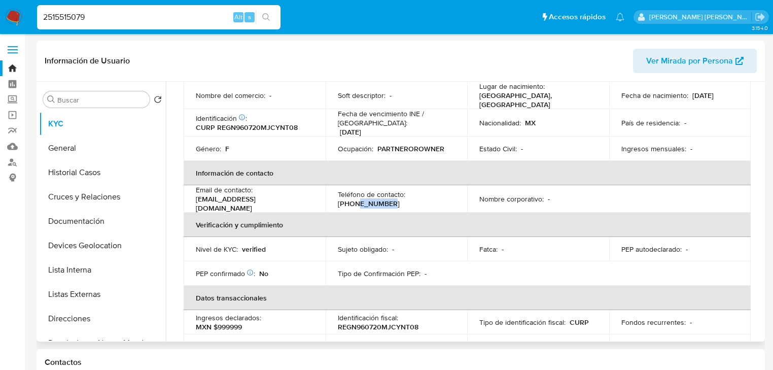
click at [232, 163] on th "Información de contacto" at bounding box center [467, 173] width 567 height 24
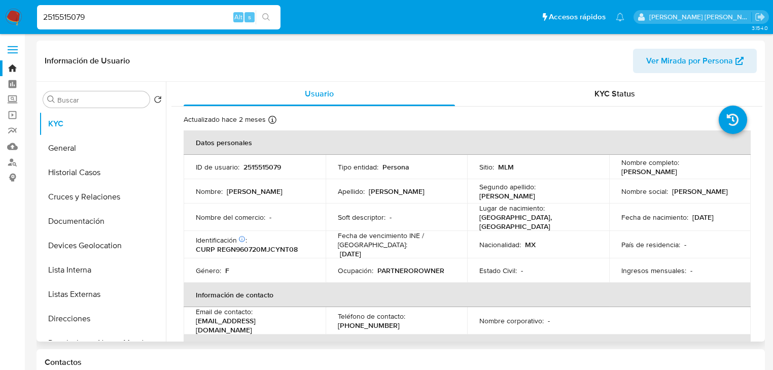
click at [252, 246] on p "CURP REGN960720MJCYNT08" at bounding box center [247, 248] width 102 height 9
copy p "REGN960720MJCYNT08"
click at [192, 185] on td "Nombre : [PERSON_NAME]" at bounding box center [255, 191] width 142 height 24
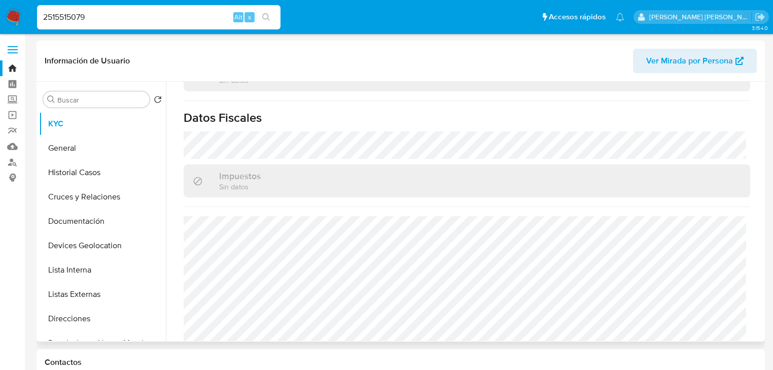
scroll to position [640, 0]
click at [120, 194] on button "Cruces y Relaciones" at bounding box center [102, 197] width 127 height 24
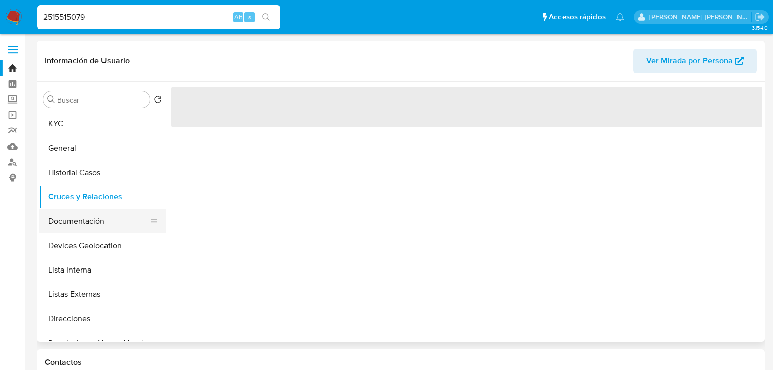
scroll to position [0, 0]
click at [89, 217] on button "Documentación" at bounding box center [98, 221] width 119 height 24
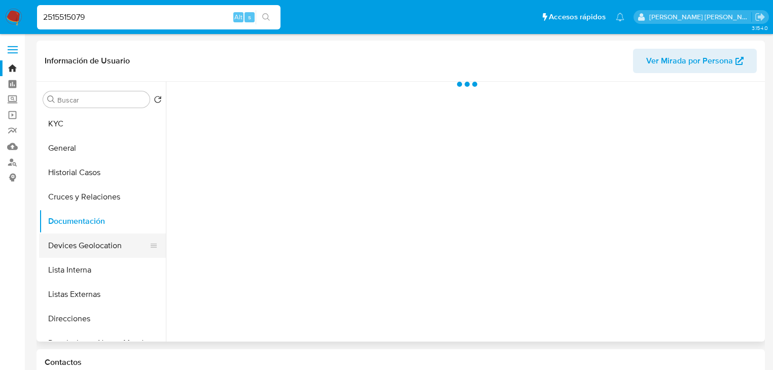
drag, startPoint x: 91, startPoint y: 262, endPoint x: 88, endPoint y: 251, distance: 11.2
click at [89, 256] on ul "KYC General Historial Casos Cruces y Relaciones Documentación Devices Geolocati…" at bounding box center [102, 226] width 127 height 229
click at [92, 241] on button "Devices Geolocation" at bounding box center [98, 245] width 119 height 24
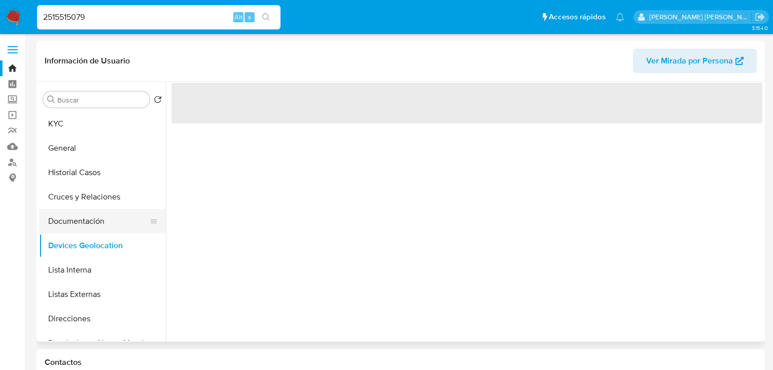
click at [93, 229] on button "Documentación" at bounding box center [98, 221] width 119 height 24
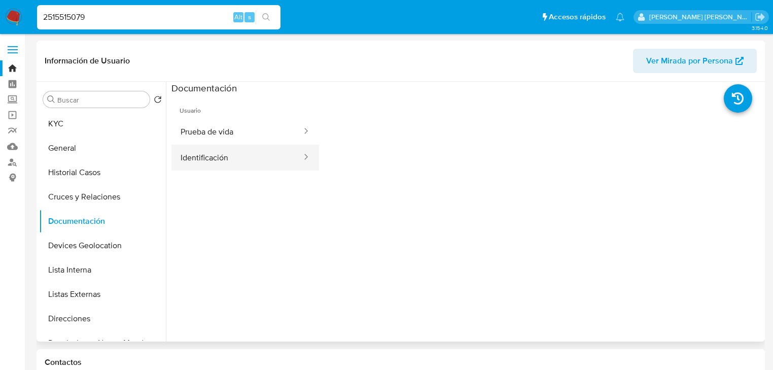
click at [217, 160] on button "Identificación" at bounding box center [236, 157] width 131 height 26
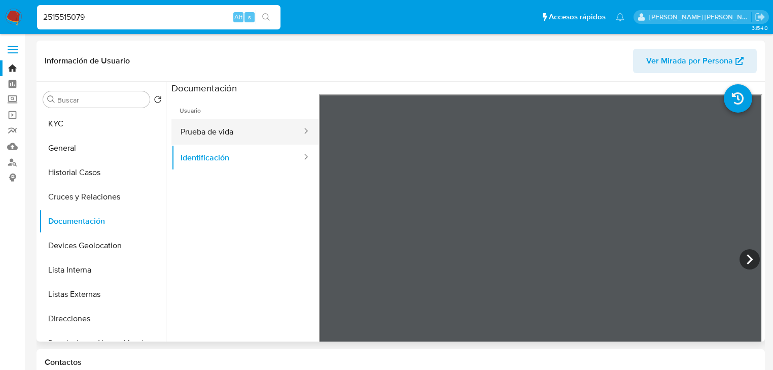
click at [173, 125] on button "Prueba de vida" at bounding box center [236, 132] width 131 height 26
click at [208, 128] on button "Prueba de vida" at bounding box center [236, 132] width 131 height 26
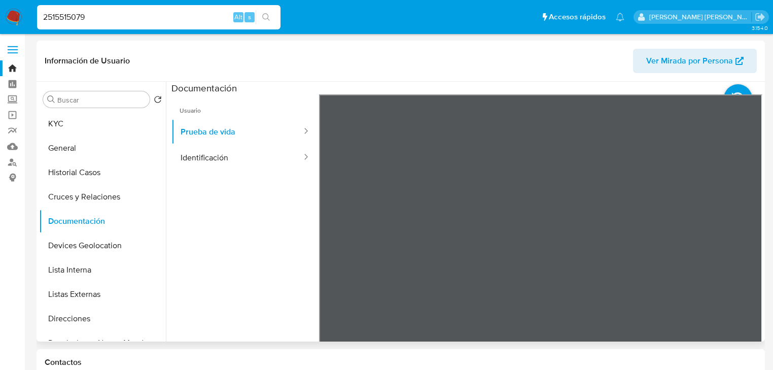
click at [256, 213] on ul "Usuario Prueba de vida Identificación" at bounding box center [245, 240] width 148 height 292
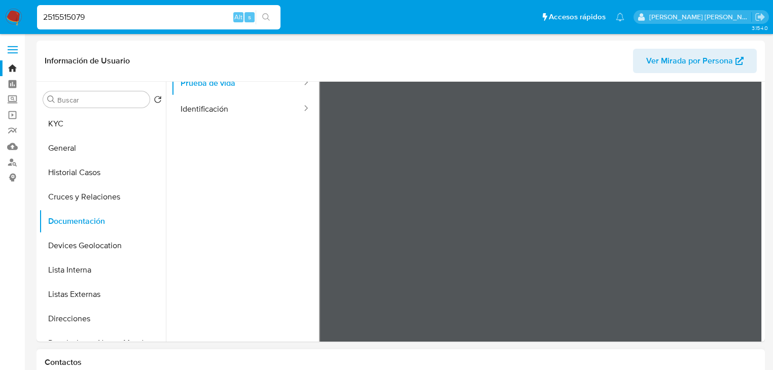
scroll to position [85, 0]
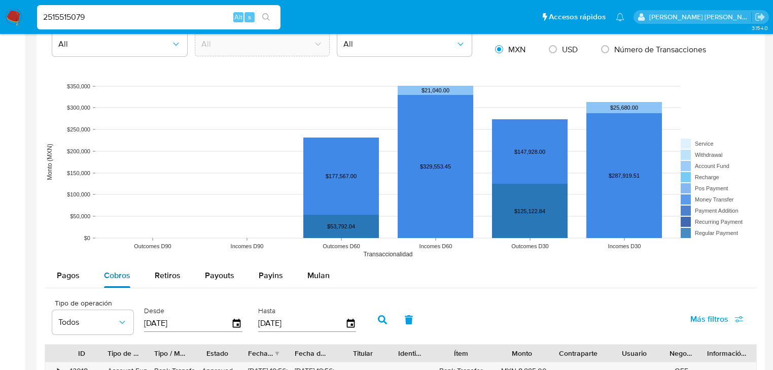
click at [101, 274] on button "Cobros" at bounding box center [117, 275] width 51 height 24
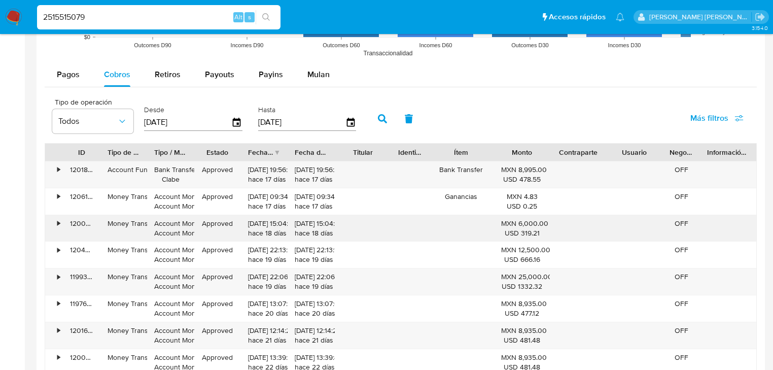
scroll to position [1055, 0]
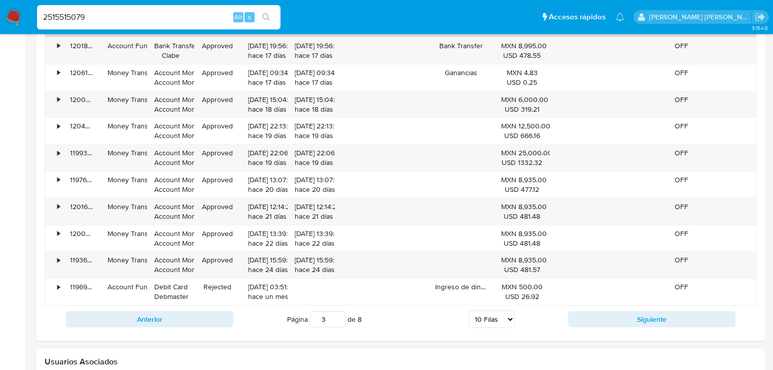
click at [608, 314] on button "Siguiente" at bounding box center [651, 319] width 167 height 16
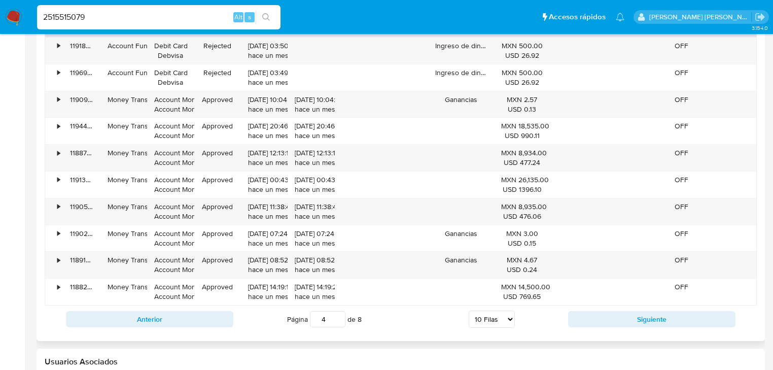
click at [612, 307] on div "Anterior Página 4 de 8 5 [PERSON_NAME] 10 [PERSON_NAME] 20 [PERSON_NAME] 25 [PE…" at bounding box center [401, 318] width 712 height 27
click at [614, 318] on button "Siguiente" at bounding box center [651, 319] width 167 height 16
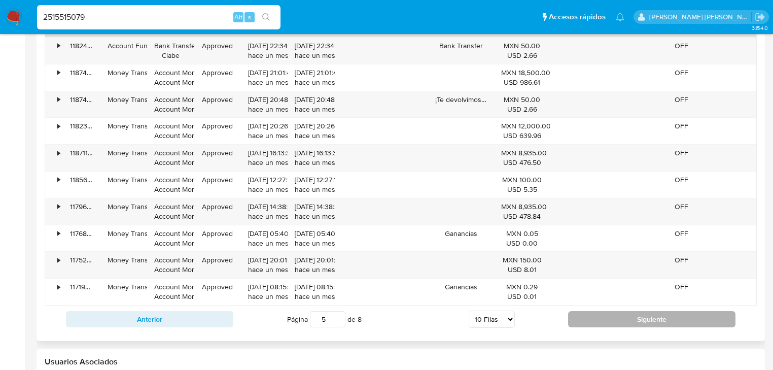
click at [614, 318] on button "Siguiente" at bounding box center [651, 319] width 167 height 16
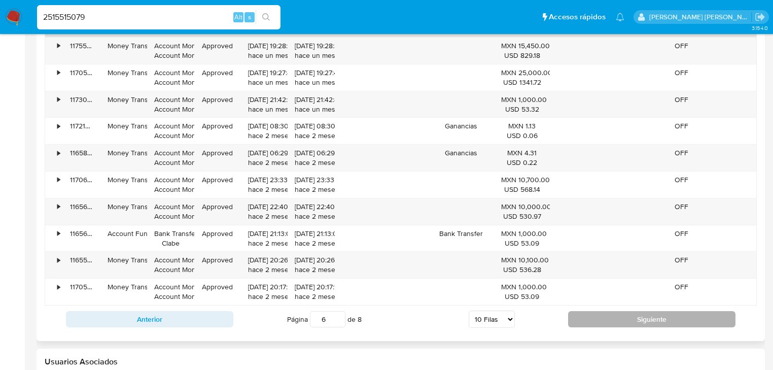
click at [614, 318] on button "Siguiente" at bounding box center [651, 319] width 167 height 16
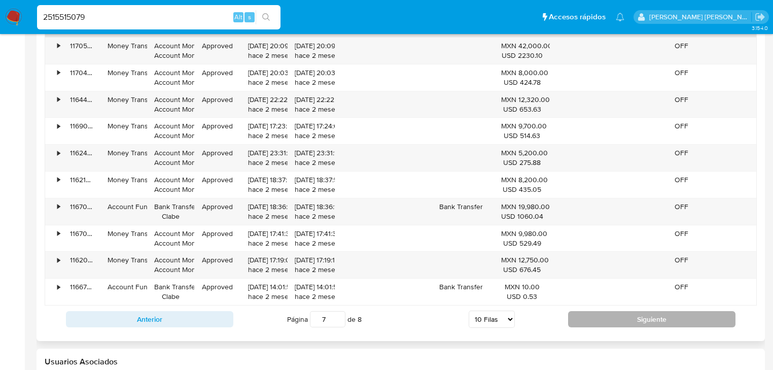
click at [614, 318] on button "Siguiente" at bounding box center [651, 319] width 167 height 16
type input "8"
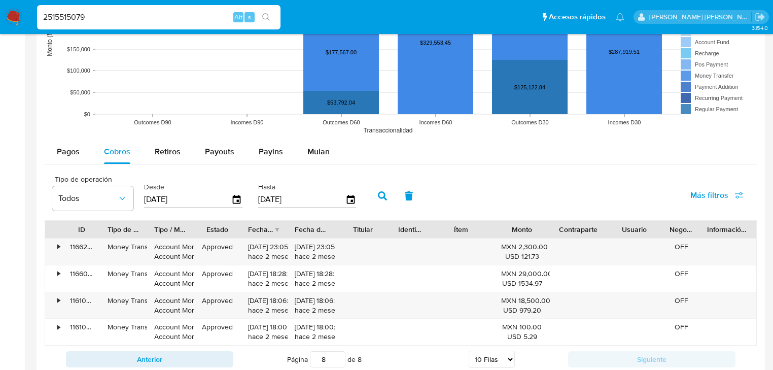
scroll to position [764, 0]
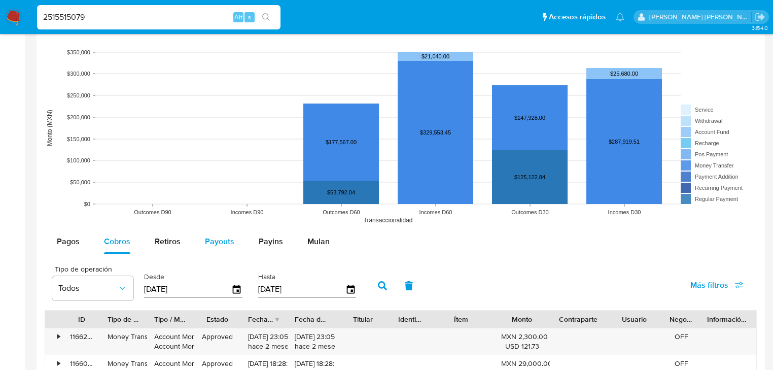
click at [240, 239] on button "Payouts" at bounding box center [220, 241] width 54 height 24
select select "10"
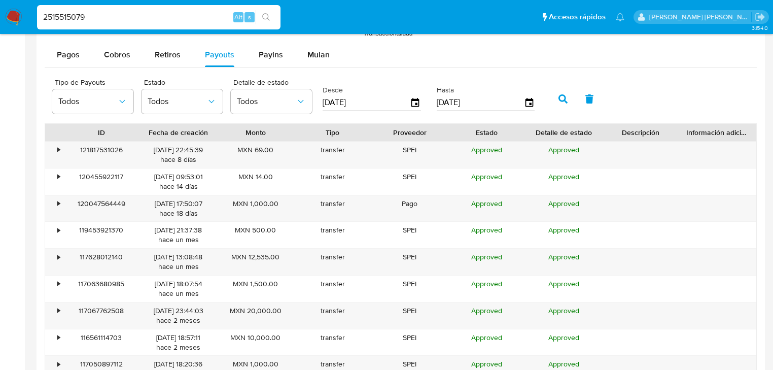
scroll to position [967, 0]
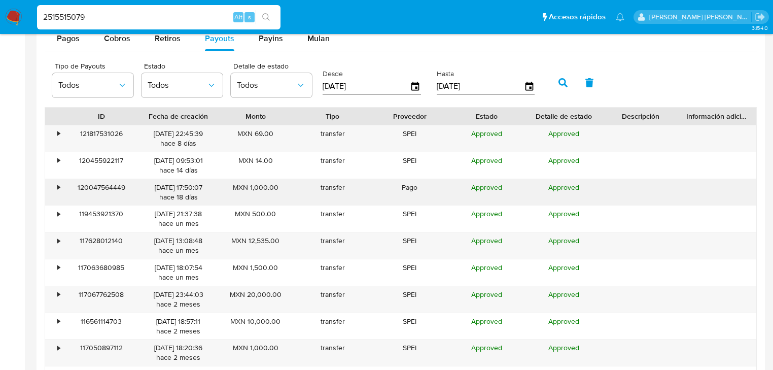
click at [48, 182] on div "•" at bounding box center [54, 192] width 18 height 26
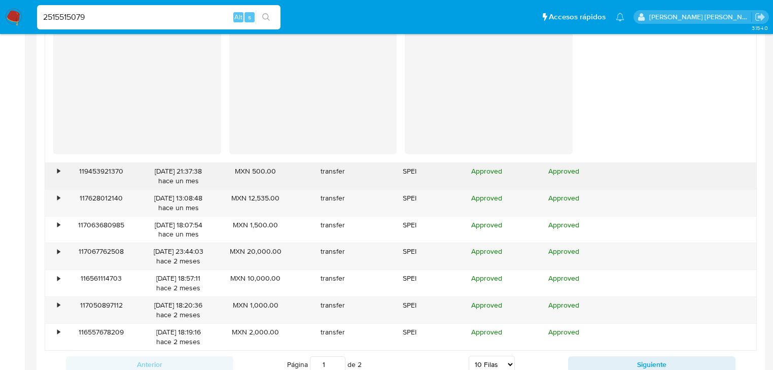
click at [59, 175] on div "•" at bounding box center [54, 176] width 18 height 26
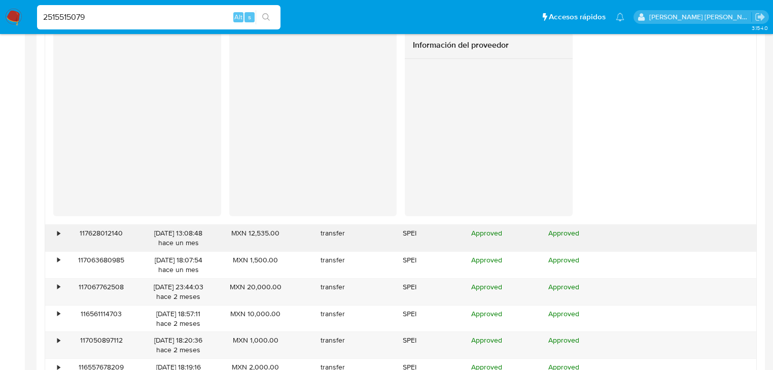
scroll to position [1413, 0]
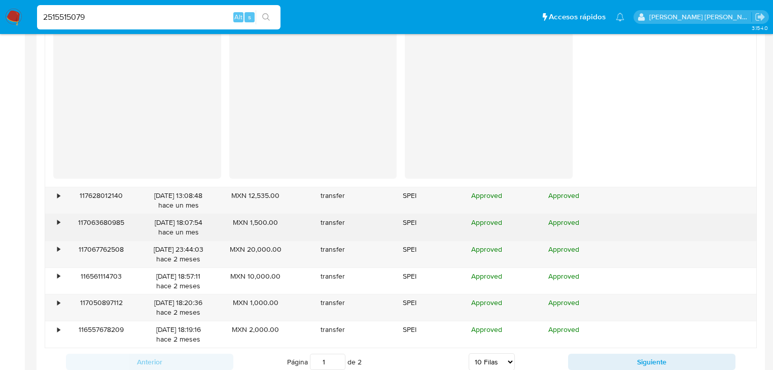
click at [69, 220] on div "117063680985" at bounding box center [101, 227] width 77 height 26
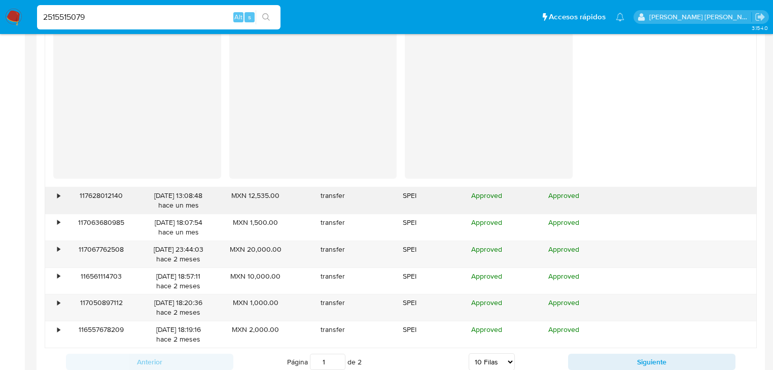
click at [70, 203] on div "117628012140" at bounding box center [101, 200] width 77 height 26
drag, startPoint x: 56, startPoint y: 194, endPoint x: 61, endPoint y: 200, distance: 7.5
click at [58, 194] on div "•" at bounding box center [54, 200] width 18 height 26
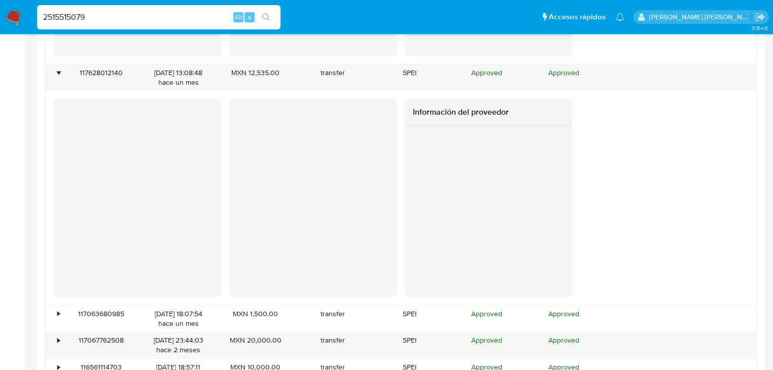
scroll to position [1575, 0]
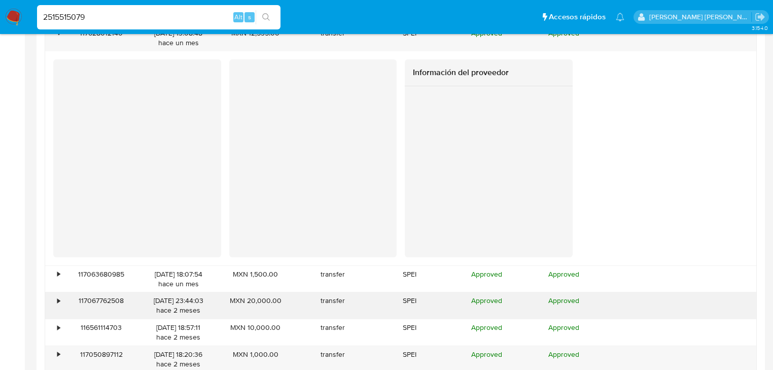
click at [69, 294] on div "117067762508" at bounding box center [101, 305] width 77 height 26
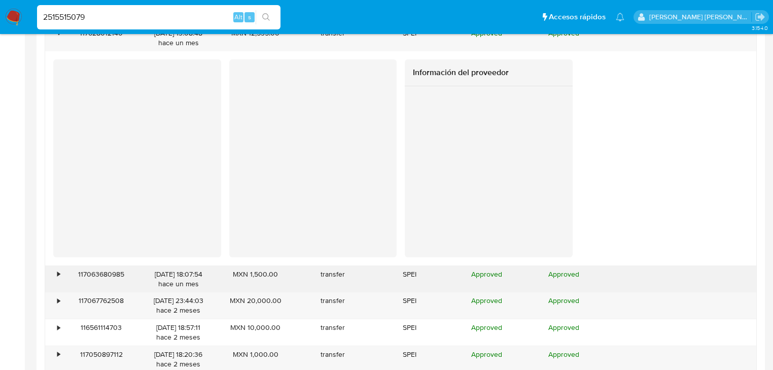
click at [55, 271] on div "•" at bounding box center [54, 279] width 18 height 26
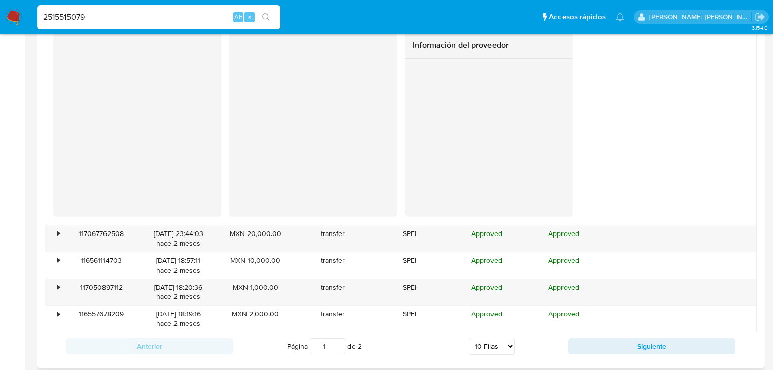
scroll to position [1900, 0]
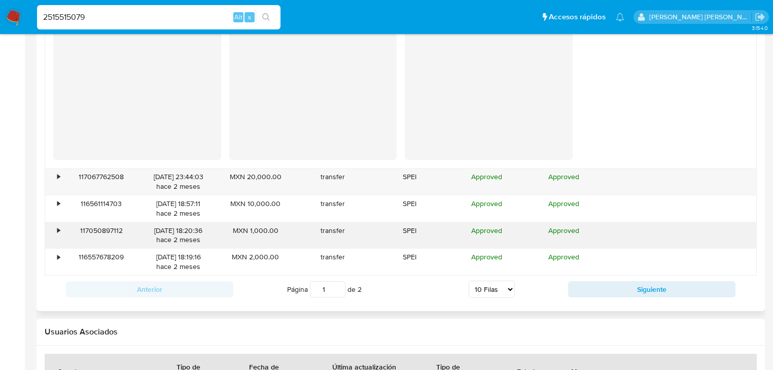
click at [88, 229] on div "117050897112" at bounding box center [101, 235] width 77 height 26
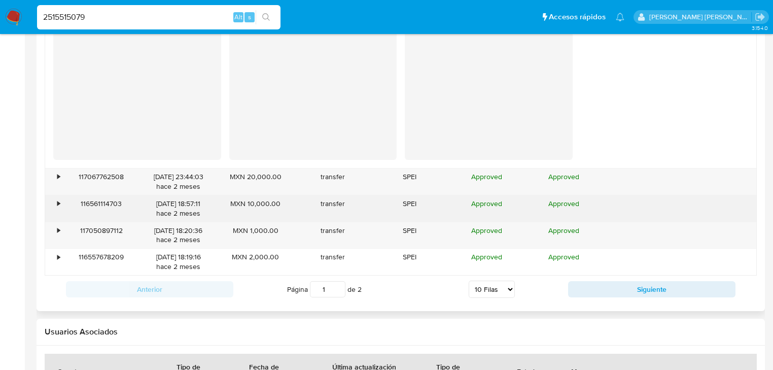
click at [73, 204] on div "116561114703" at bounding box center [101, 208] width 77 height 26
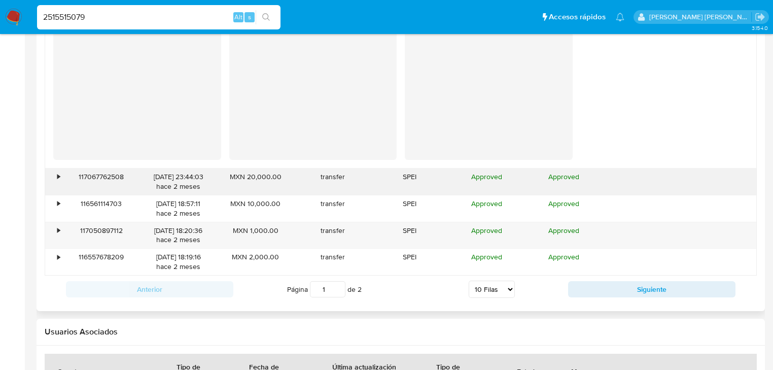
click at [51, 173] on div "•" at bounding box center [54, 181] width 18 height 26
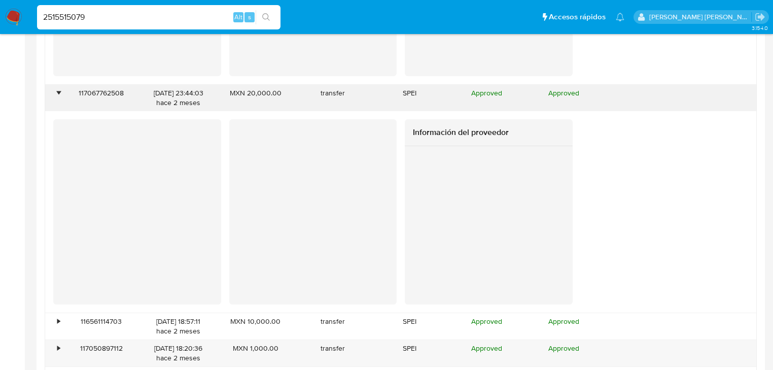
scroll to position [2021, 0]
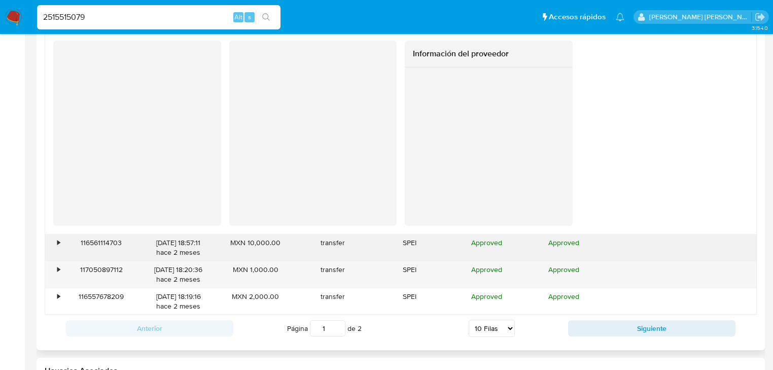
click at [53, 237] on div "•" at bounding box center [54, 247] width 18 height 26
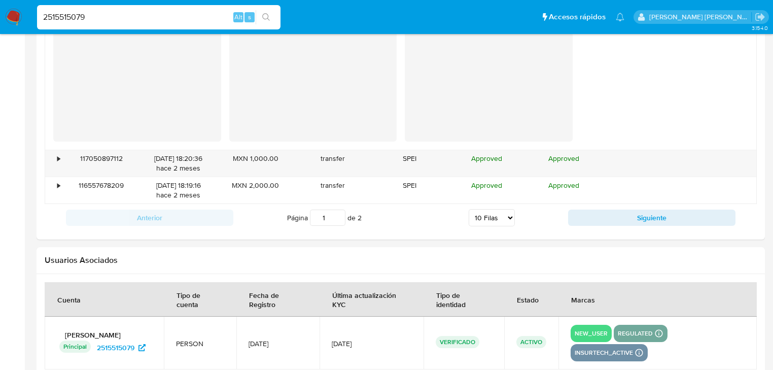
click at [619, 215] on button "Siguiente" at bounding box center [651, 217] width 167 height 16
type input "2"
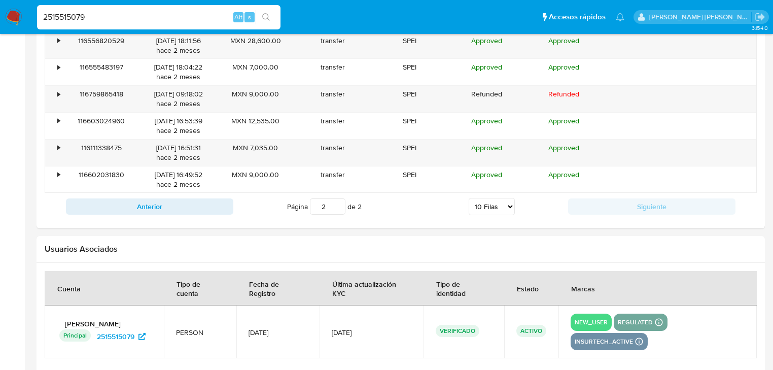
scroll to position [993, 0]
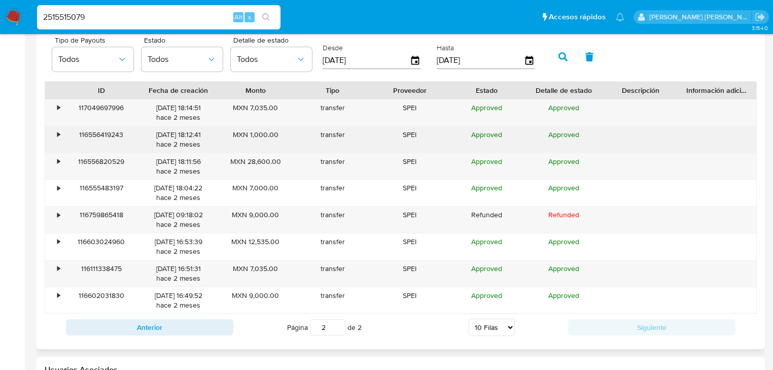
click at [58, 151] on div "•" at bounding box center [54, 139] width 18 height 26
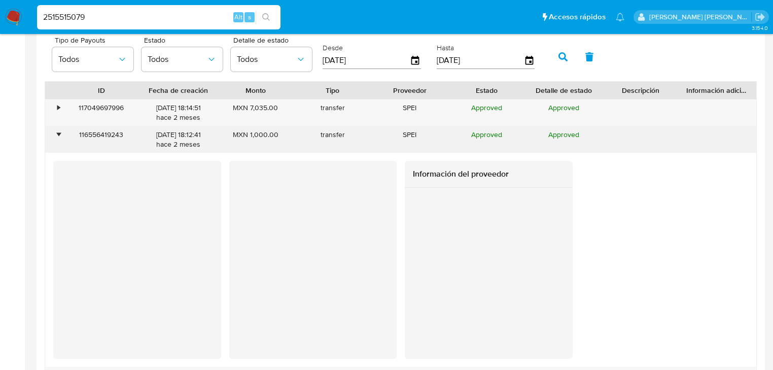
click at [60, 139] on div "•" at bounding box center [54, 139] width 18 height 26
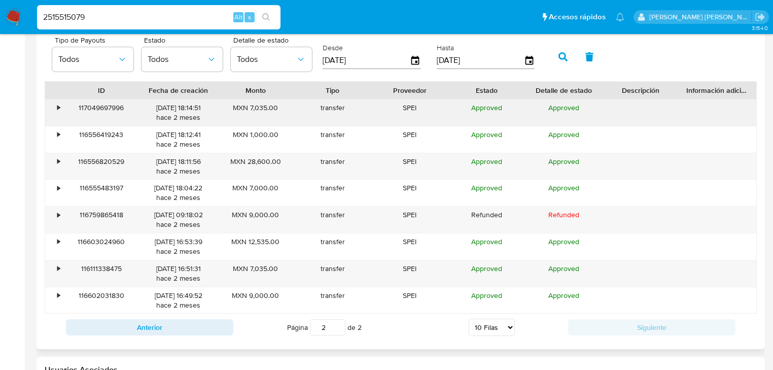
click at [58, 105] on div "•" at bounding box center [58, 108] width 3 height 10
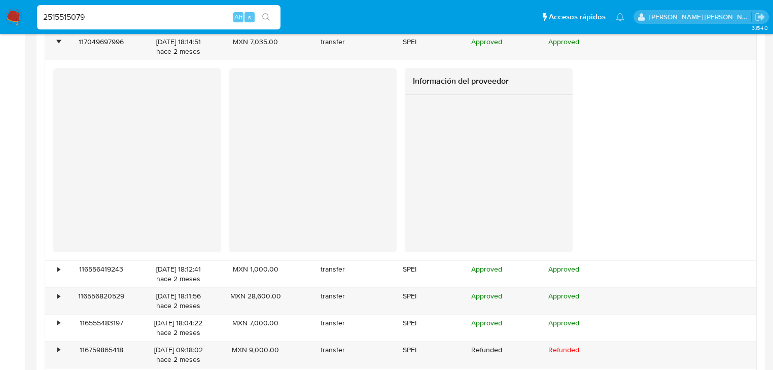
scroll to position [1114, 0]
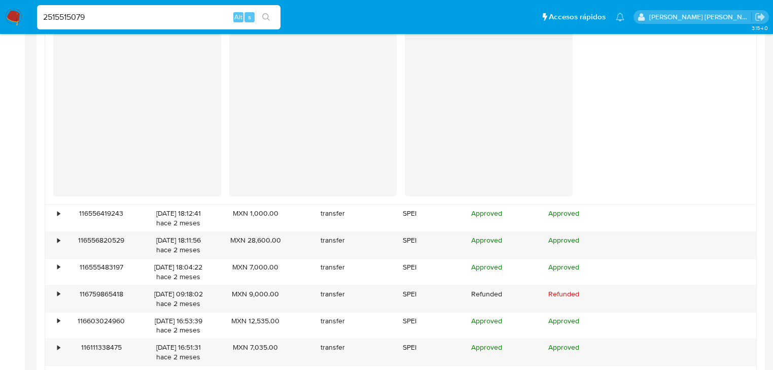
drag, startPoint x: 49, startPoint y: 207, endPoint x: 55, endPoint y: 201, distance: 8.6
click at [50, 205] on div "•" at bounding box center [54, 218] width 18 height 26
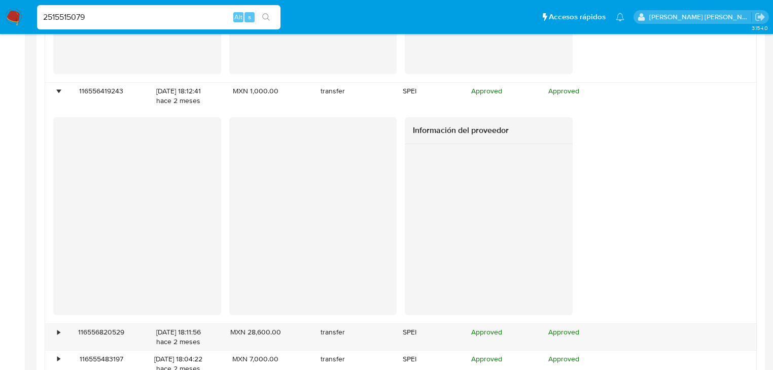
scroll to position [1317, 0]
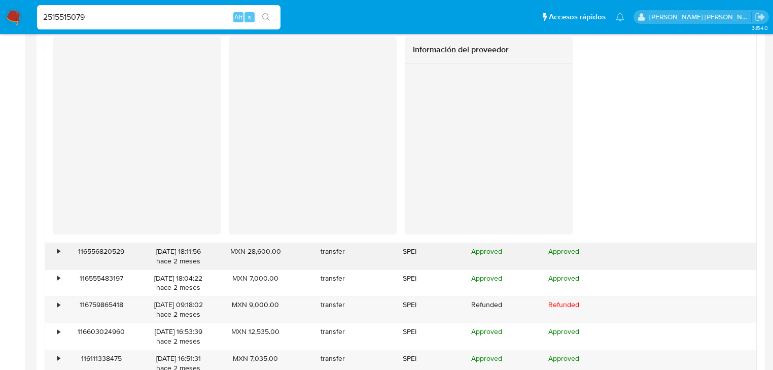
click at [59, 250] on div "•" at bounding box center [58, 251] width 3 height 10
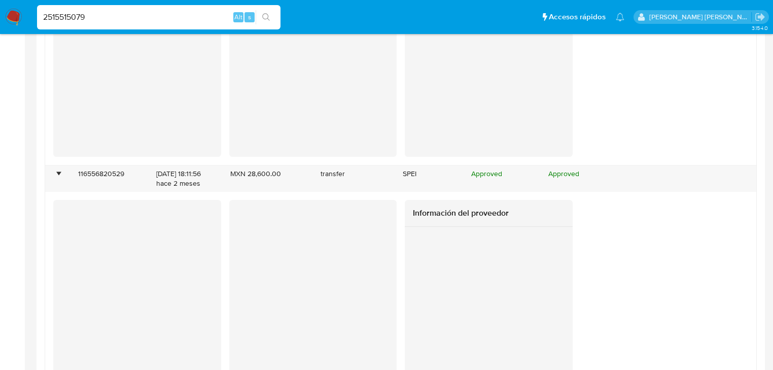
scroll to position [1439, 0]
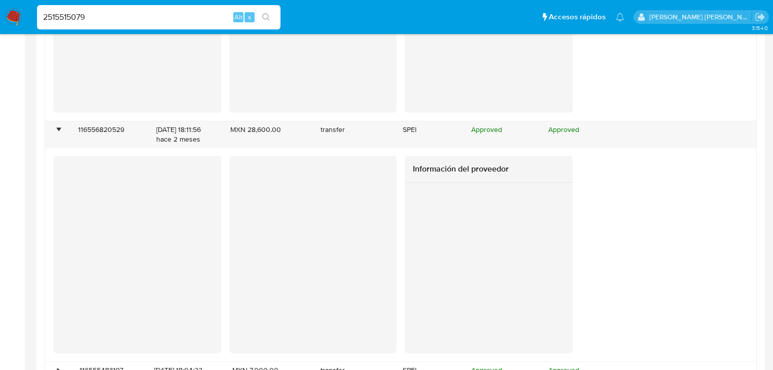
drag, startPoint x: 119, startPoint y: 17, endPoint x: 0, endPoint y: -7, distance: 121.5
paste input "386081846"
type input "2386081846"
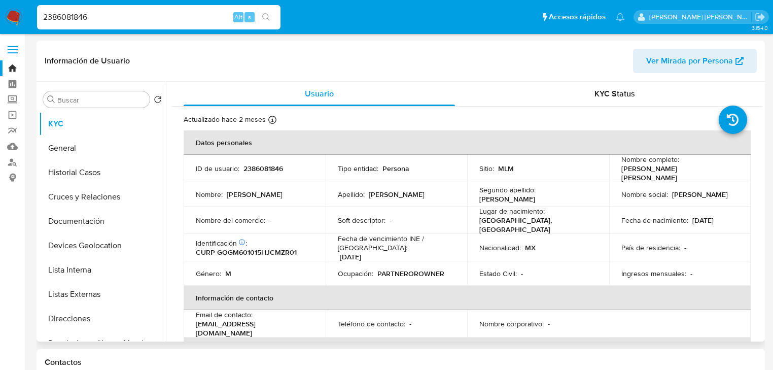
select select "10"
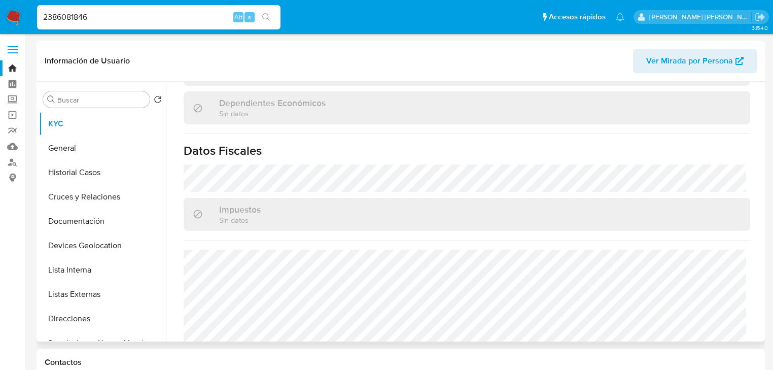
scroll to position [608, 0]
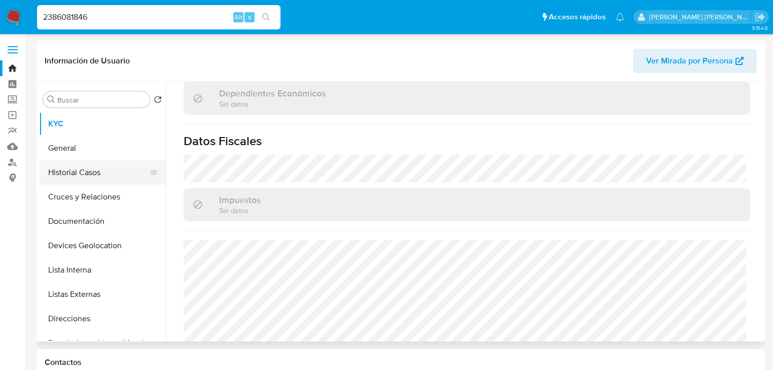
click at [99, 177] on button "Historial Casos" at bounding box center [98, 172] width 119 height 24
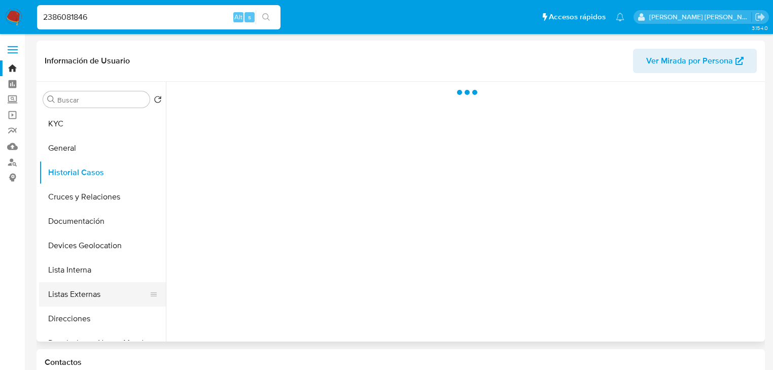
click at [100, 302] on button "Listas Externas" at bounding box center [98, 294] width 119 height 24
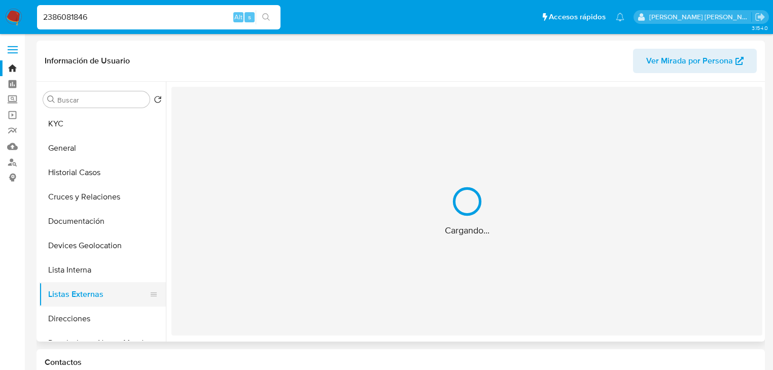
click at [369, 235] on div "Cargando..." at bounding box center [466, 211] width 591 height 248
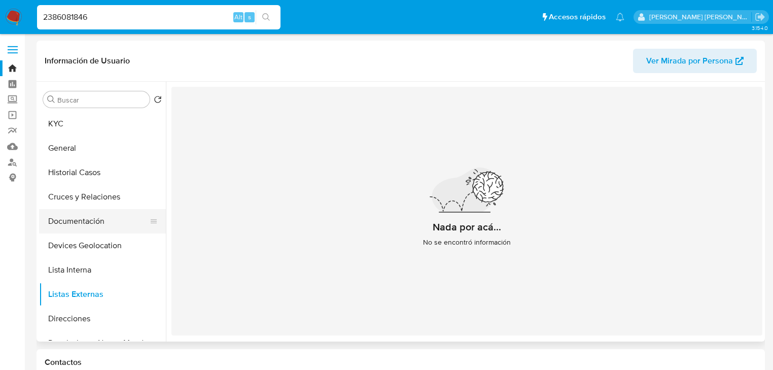
drag, startPoint x: 102, startPoint y: 193, endPoint x: 93, endPoint y: 222, distance: 30.3
click at [102, 193] on button "Cruces y Relaciones" at bounding box center [102, 197] width 127 height 24
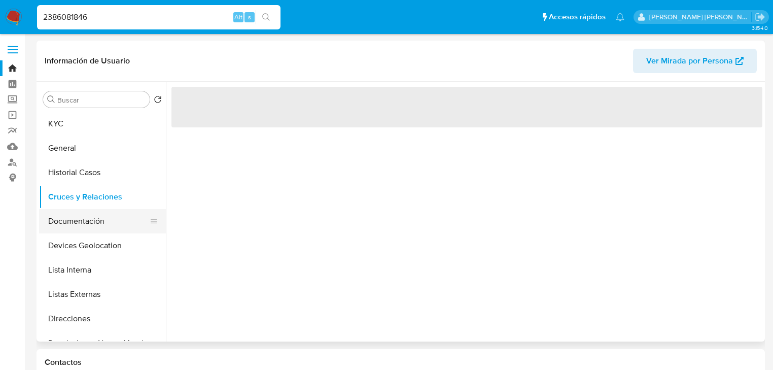
drag, startPoint x: 92, startPoint y: 225, endPoint x: 101, endPoint y: 220, distance: 10.9
click at [93, 221] on button "Documentación" at bounding box center [98, 221] width 119 height 24
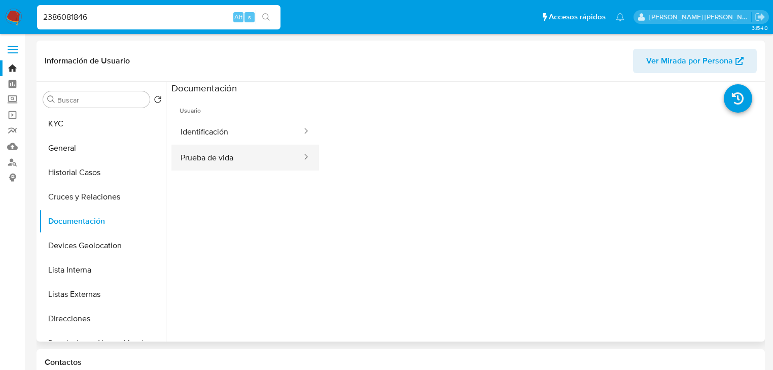
drag, startPoint x: 227, startPoint y: 156, endPoint x: 280, endPoint y: 153, distance: 52.8
click at [227, 155] on button "Prueba de vida" at bounding box center [236, 157] width 131 height 26
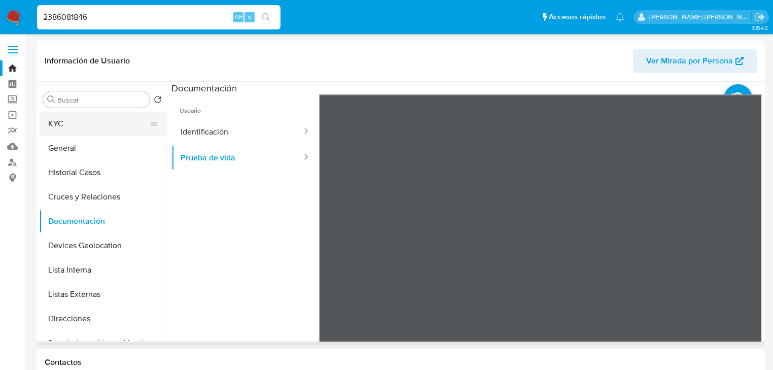
click at [69, 132] on button "KYC" at bounding box center [98, 124] width 119 height 24
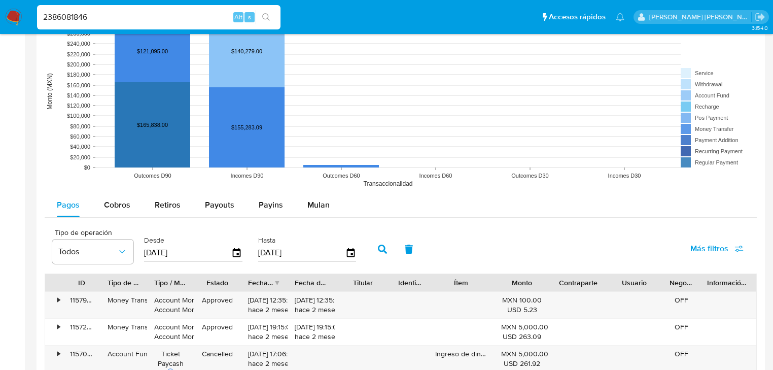
scroll to position [811, 0]
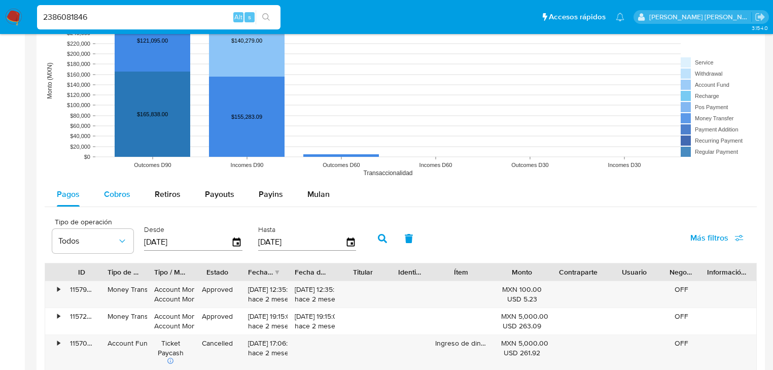
click at [107, 188] on span "Cobros" at bounding box center [117, 194] width 26 height 12
select select "10"
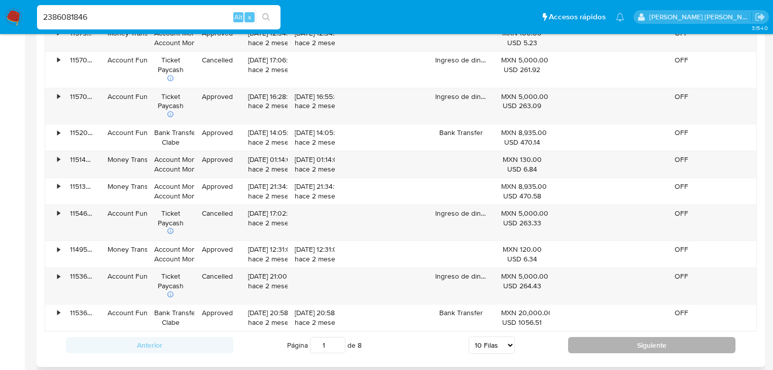
scroll to position [1095, 0]
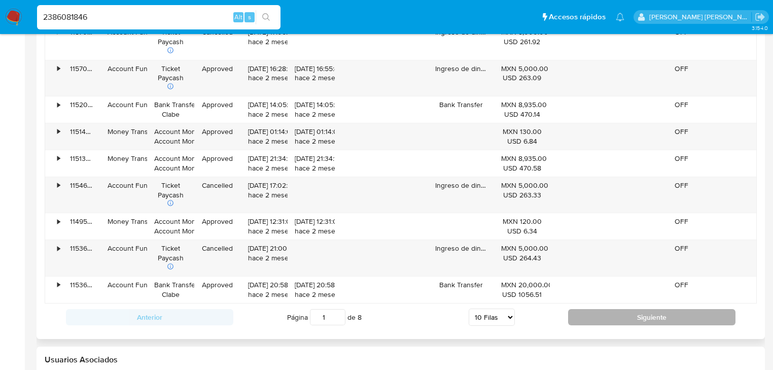
click at [588, 318] on button "Siguiente" at bounding box center [651, 317] width 167 height 16
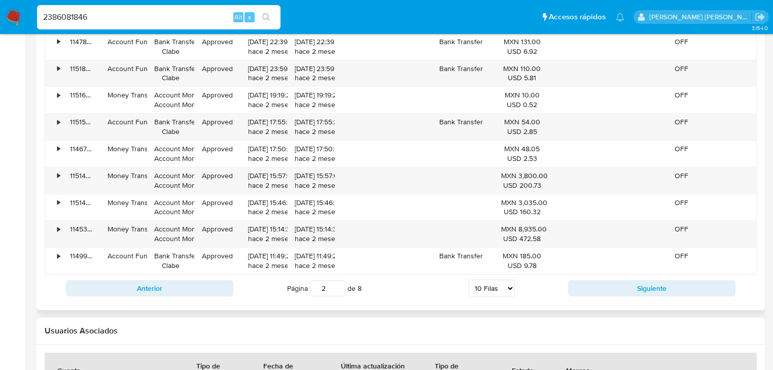
click at [591, 297] on div "Anterior Página 2 de 8 5 [PERSON_NAME] 10 [PERSON_NAME] 20 [PERSON_NAME] 25 [PE…" at bounding box center [401, 287] width 712 height 27
click at [594, 294] on button "Siguiente" at bounding box center [651, 288] width 167 height 16
type input "3"
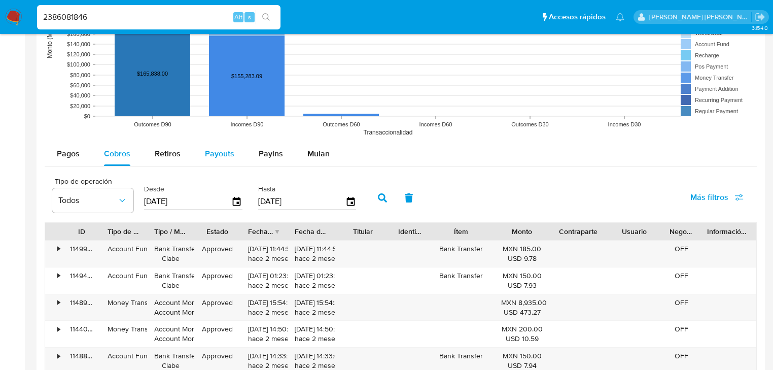
click at [216, 154] on span "Payouts" at bounding box center [219, 154] width 29 height 12
select select "10"
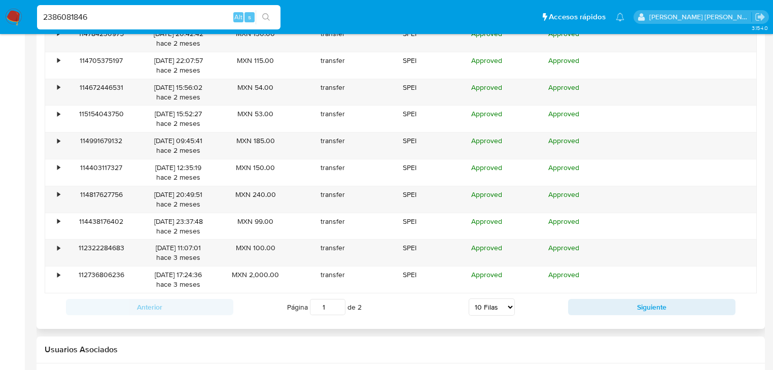
scroll to position [1136, 0]
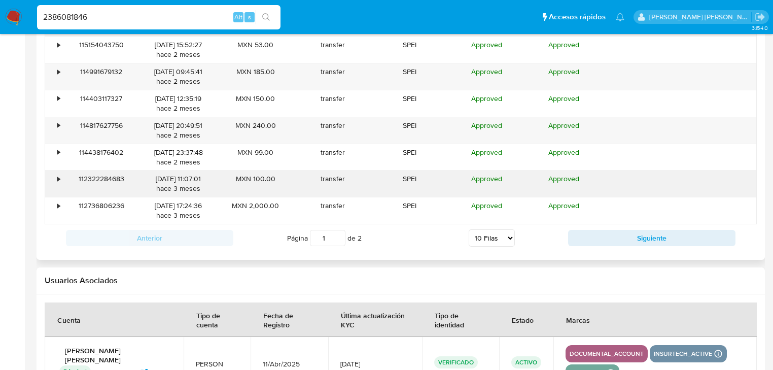
click at [55, 173] on div "•" at bounding box center [54, 183] width 18 height 26
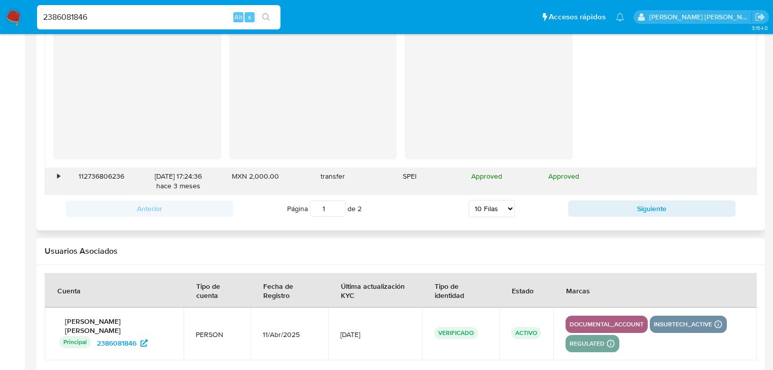
click at [53, 169] on div "•" at bounding box center [54, 181] width 18 height 26
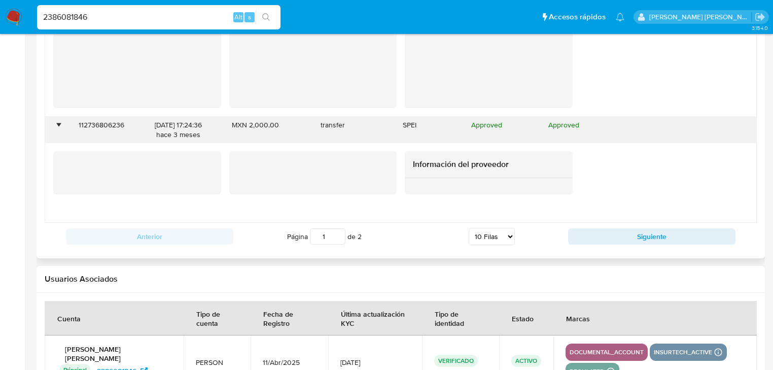
scroll to position [1460, 0]
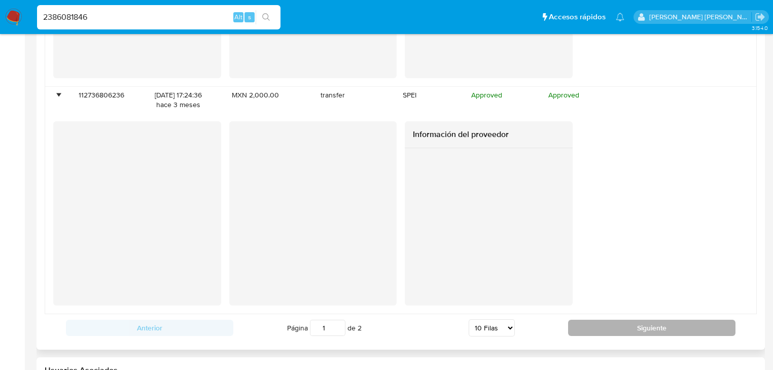
click at [623, 320] on button "Siguiente" at bounding box center [651, 327] width 167 height 16
type input "2"
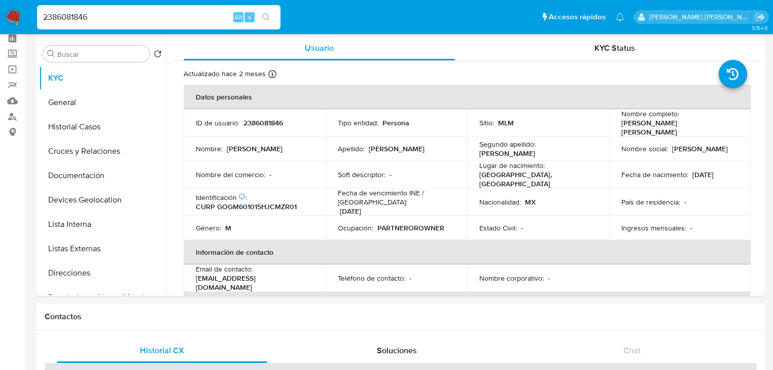
scroll to position [0, 0]
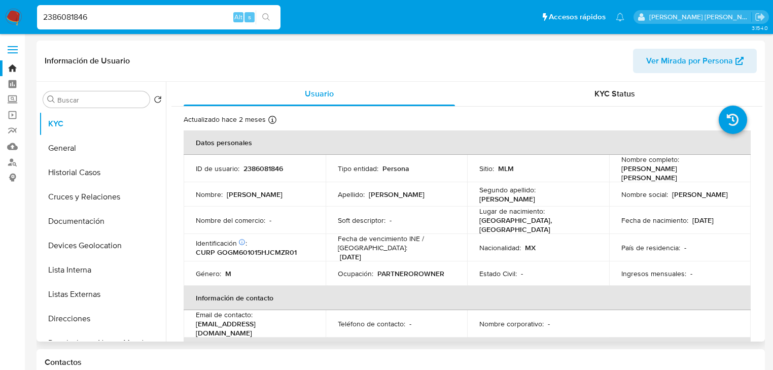
click at [263, 170] on p "2386081846" at bounding box center [263, 168] width 40 height 9
copy p "2386081846"
click at [270, 247] on p "CURP GOGM601015HJCMZR01" at bounding box center [246, 251] width 101 height 9
click at [271, 247] on p "CURP GOGM601015HJCMZR01" at bounding box center [246, 251] width 101 height 9
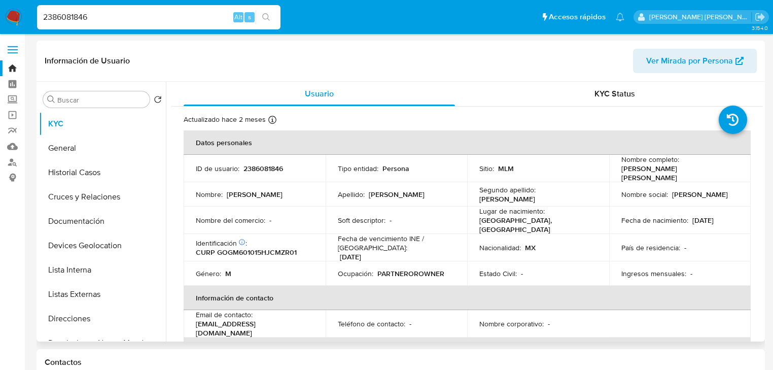
click at [286, 247] on p "CURP GOGM601015HJCMZR01" at bounding box center [246, 251] width 101 height 9
copy p "GOGM601015HJCMZR01"
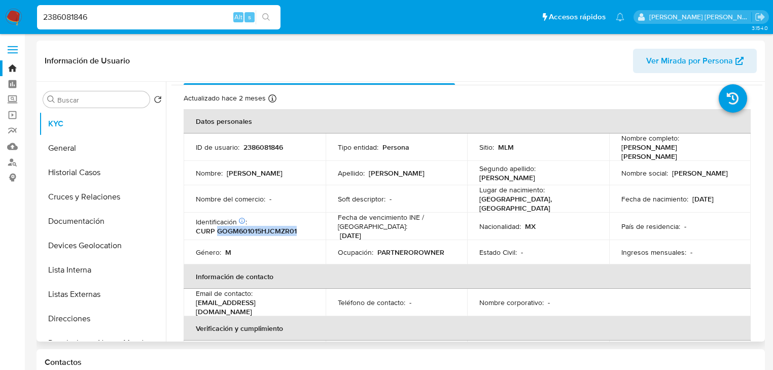
scroll to position [41, 0]
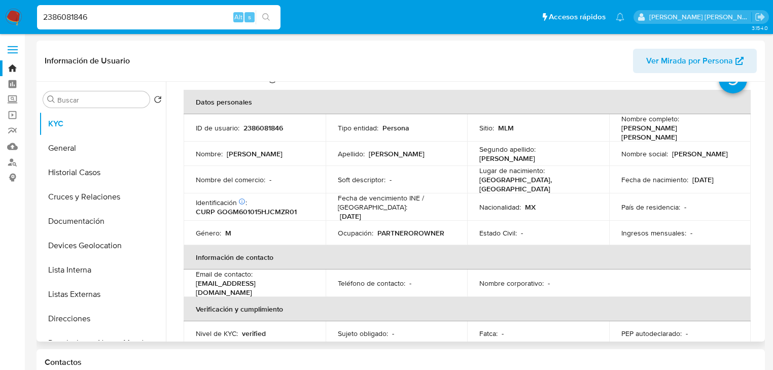
click at [519, 278] on p "Nombre corporativo :" at bounding box center [511, 282] width 64 height 9
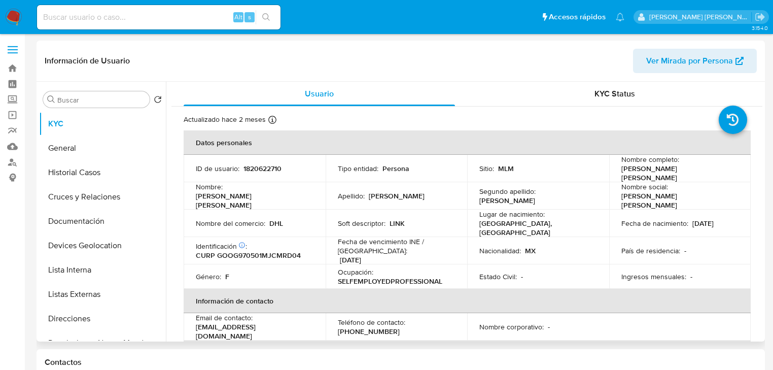
select select "10"
